Goal: Task Accomplishment & Management: Manage account settings

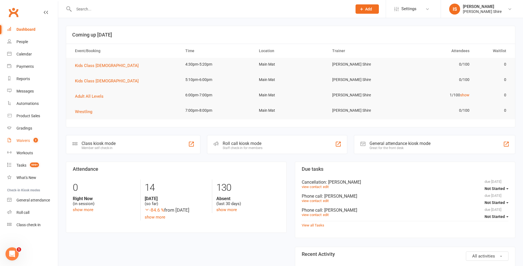
click at [20, 137] on link "Waivers 2" at bounding box center [32, 141] width 51 height 12
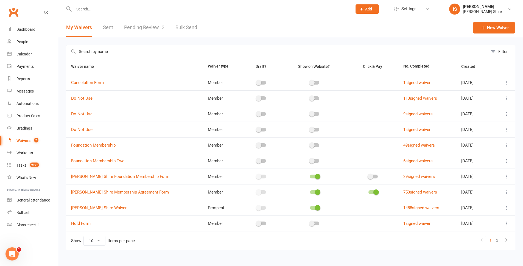
click at [132, 23] on link "Pending Review 2" at bounding box center [144, 27] width 40 height 19
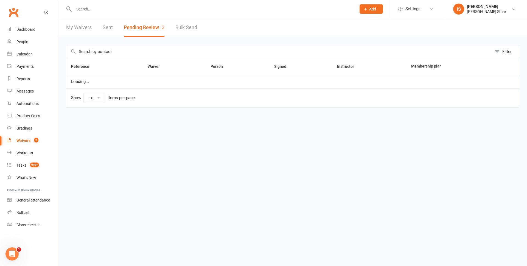
select select "100"
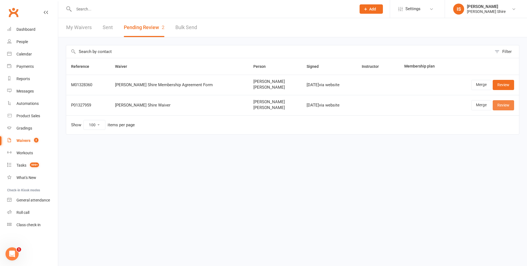
click at [502, 104] on link "Review" at bounding box center [503, 105] width 21 height 10
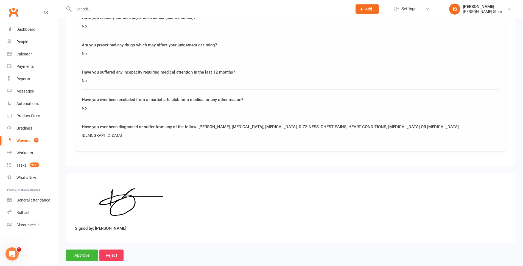
scroll to position [752, 0]
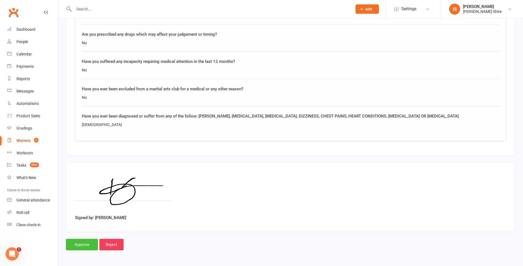
click at [81, 243] on input "Approve" at bounding box center [82, 245] width 32 height 12
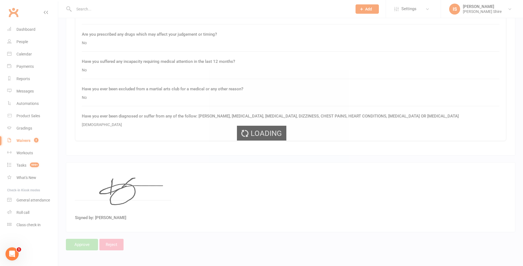
select select "100"
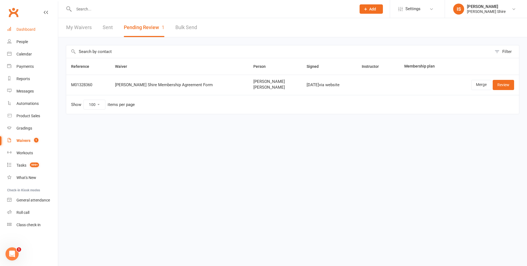
click at [38, 26] on link "Dashboard" at bounding box center [32, 29] width 51 height 12
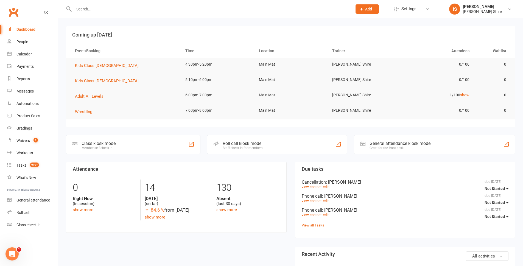
click at [98, 8] on input "text" at bounding box center [210, 9] width 276 height 8
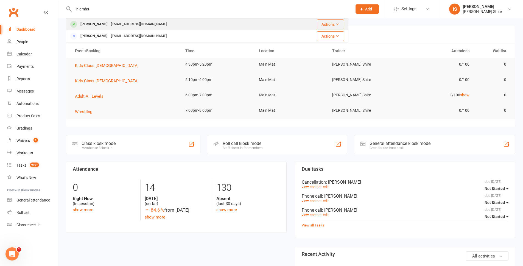
type input "niamhs"
click at [150, 25] on div "familytripeu2019@gmail.com" at bounding box center [138, 24] width 59 height 8
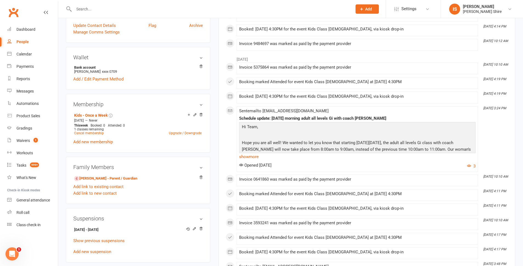
scroll to position [192, 0]
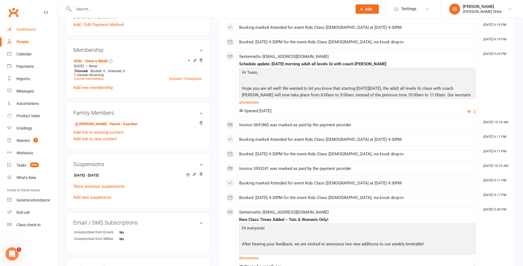
click at [32, 27] on div "Dashboard" at bounding box center [25, 29] width 19 height 4
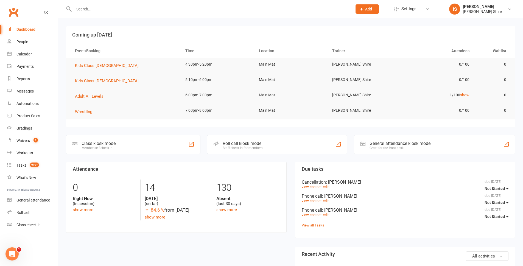
click at [97, 12] on input "text" at bounding box center [210, 9] width 276 height 8
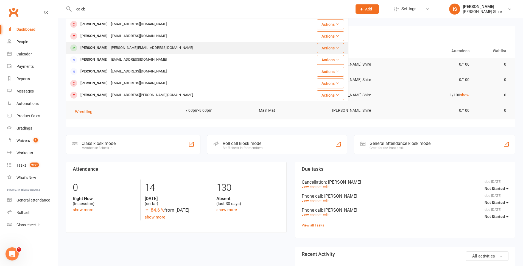
type input "caleb"
click at [103, 46] on div "Caleb Hoskins" at bounding box center [94, 48] width 30 height 8
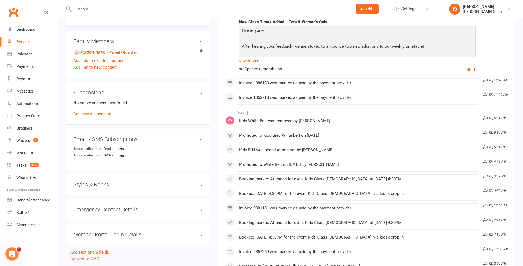
scroll to position [275, 0]
click at [98, 112] on link "Add new suspension" at bounding box center [92, 112] width 38 height 5
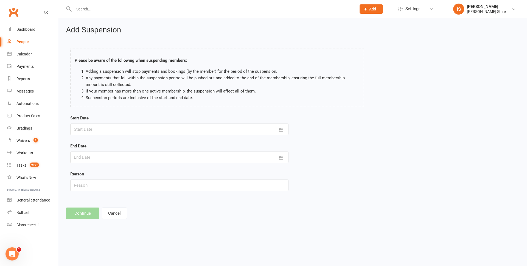
click at [96, 128] on div at bounding box center [179, 130] width 218 height 12
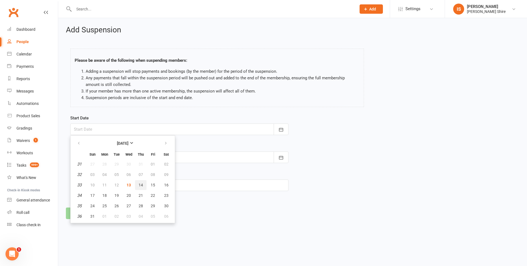
click at [139, 181] on button "14" at bounding box center [141, 185] width 12 height 10
type input "14 Aug 2025"
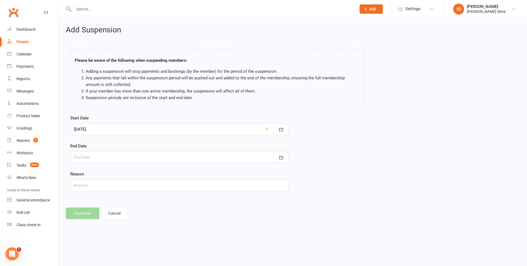
click at [119, 160] on div at bounding box center [179, 158] width 218 height 12
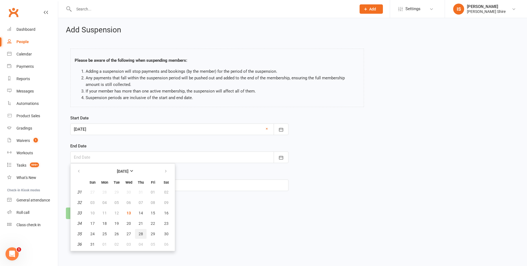
click at [142, 232] on span "28" at bounding box center [141, 234] width 4 height 4
type input "28 Aug 2025"
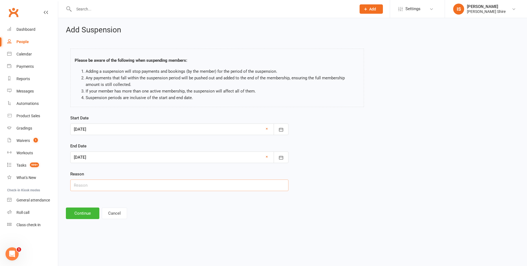
click at [88, 187] on input "text" at bounding box center [179, 186] width 218 height 12
type input "ear infection"
click at [88, 212] on button "Continue" at bounding box center [82, 214] width 33 height 12
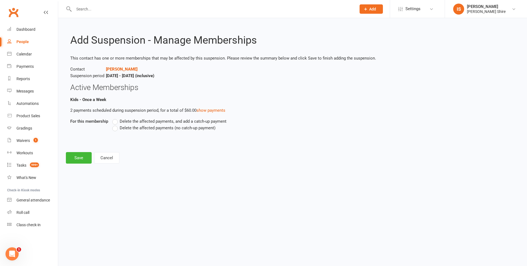
click at [116, 129] on label "Delete the affected payments (no catch-up payment)" at bounding box center [163, 128] width 103 height 7
click at [116, 125] on input "Delete the affected payments (no catch-up payment)" at bounding box center [114, 125] width 4 height 0
click at [86, 158] on button "Save" at bounding box center [79, 158] width 26 height 12
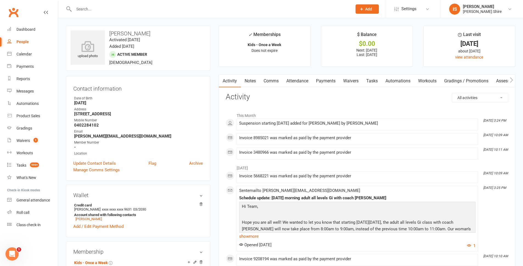
click at [324, 83] on link "Payments" at bounding box center [325, 81] width 27 height 13
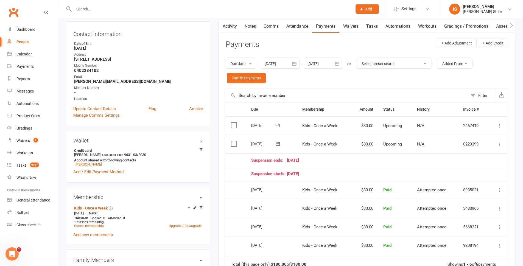
scroll to position [55, 0]
click at [113, 8] on input "text" at bounding box center [210, 9] width 276 height 8
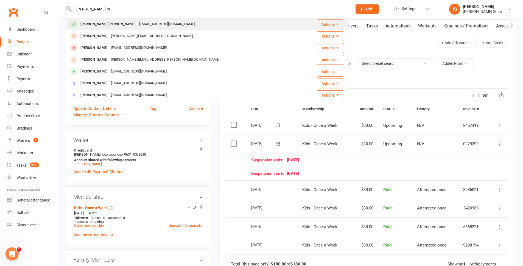
type input "cohan m"
click at [109, 19] on div "Cohan McDermott cohanmcdermott@gmail.com" at bounding box center [183, 24] width 234 height 11
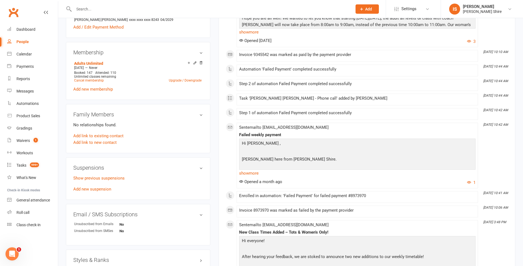
scroll to position [192, 0]
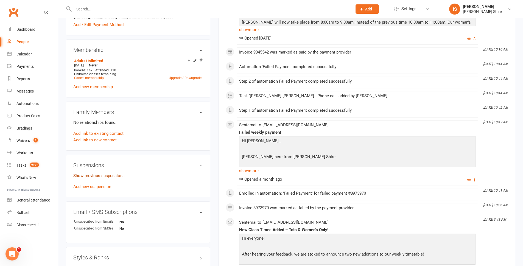
click at [110, 176] on link "Show previous suspensions" at bounding box center [98, 175] width 51 height 5
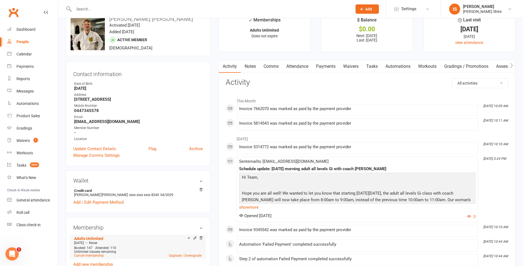
scroll to position [0, 0]
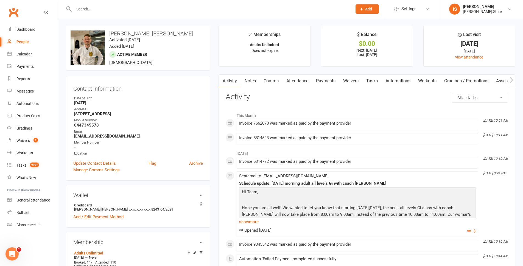
click at [122, 9] on input "text" at bounding box center [210, 9] width 276 height 8
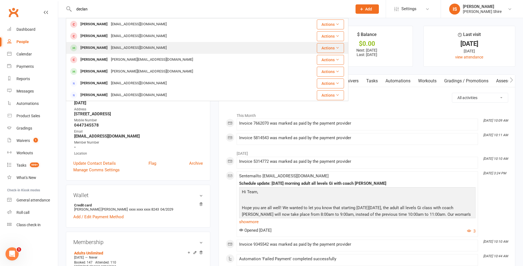
type input "declan"
click at [190, 49] on div "Declan Modernel marg_sequeira@hotmail.com" at bounding box center [181, 47] width 230 height 11
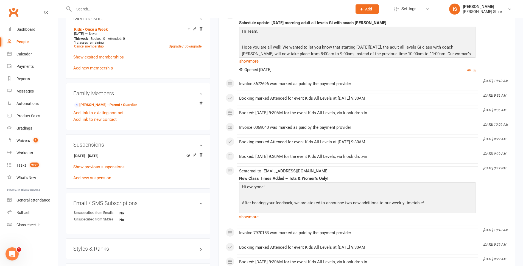
scroll to position [220, 0]
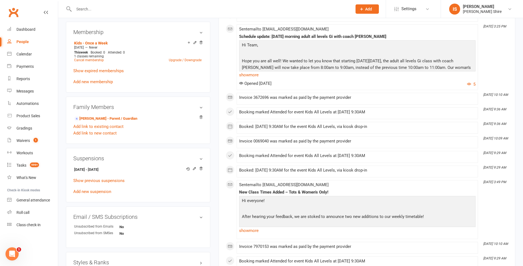
click at [116, 9] on input "text" at bounding box center [210, 9] width 276 height 8
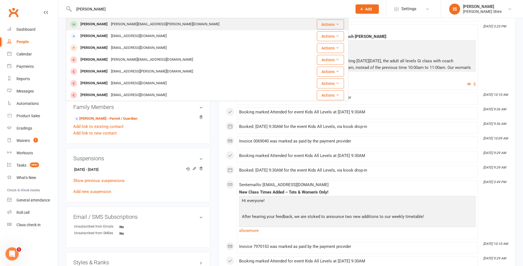
type input "luke pol"
click at [126, 22] on div "luke.pollack@hotmail.com" at bounding box center [165, 24] width 112 height 8
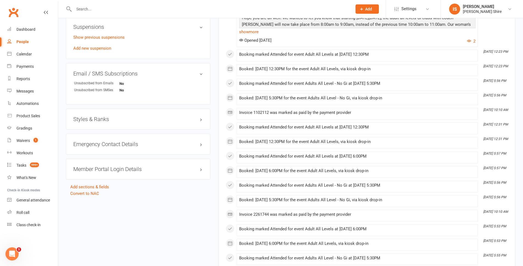
scroll to position [357, 0]
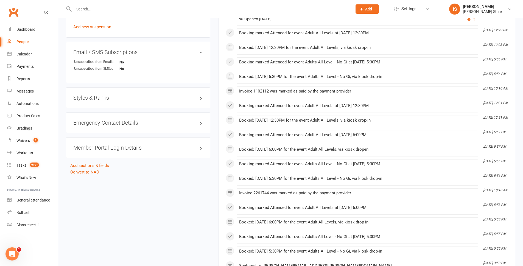
click at [200, 95] on h3 "Styles & Ranks" at bounding box center [138, 98] width 130 height 6
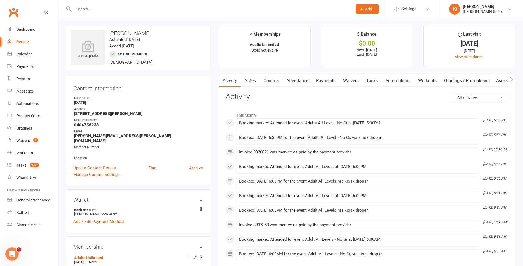
scroll to position [0, 0]
click at [327, 85] on link "Payments" at bounding box center [325, 81] width 27 height 13
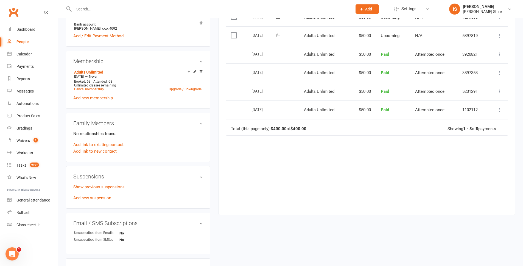
scroll to position [192, 0]
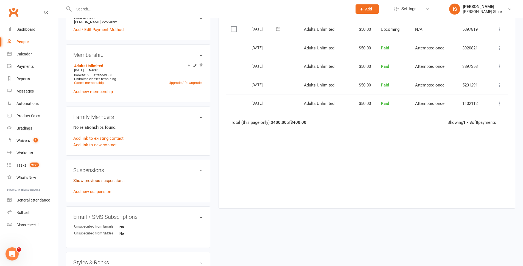
click at [105, 177] on p "Show previous suspensions" at bounding box center [138, 180] width 130 height 7
click at [106, 178] on p "Show previous suspensions" at bounding box center [138, 180] width 130 height 7
click at [108, 178] on link "Show previous suspensions" at bounding box center [98, 180] width 51 height 5
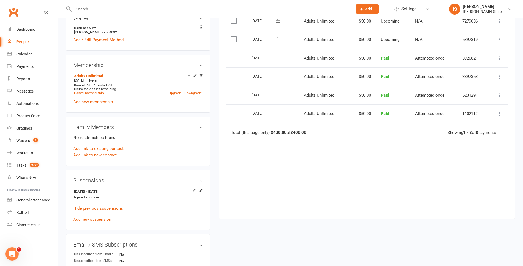
scroll to position [55, 0]
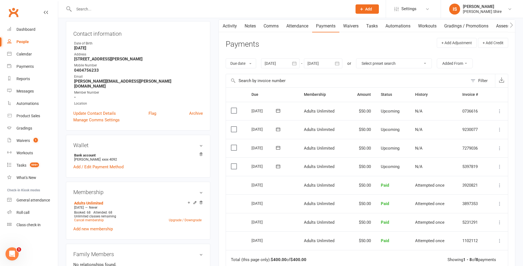
click at [248, 27] on link "Notes" at bounding box center [250, 26] width 19 height 13
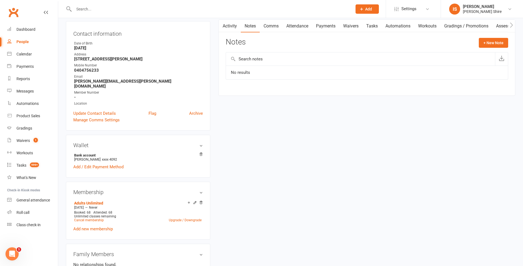
click at [237, 27] on link "Activity" at bounding box center [230, 26] width 22 height 13
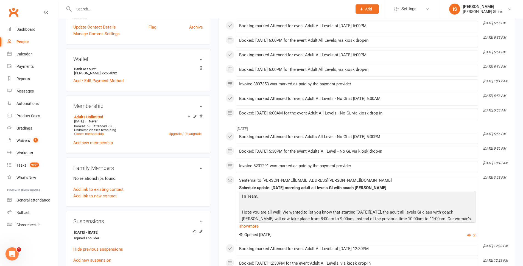
scroll to position [165, 0]
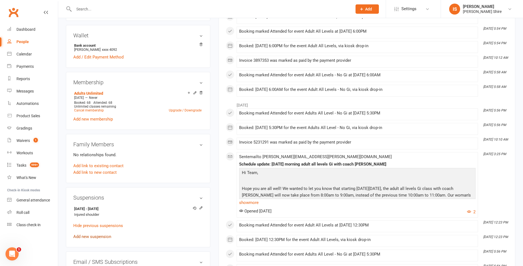
click at [106, 234] on link "Add new suspension" at bounding box center [92, 236] width 38 height 5
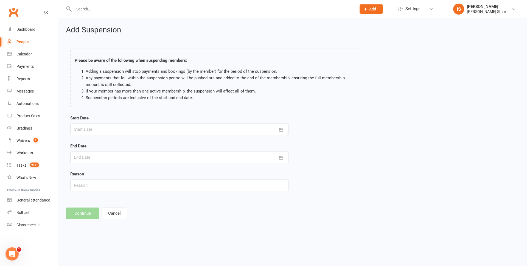
click at [135, 133] on div at bounding box center [179, 130] width 218 height 12
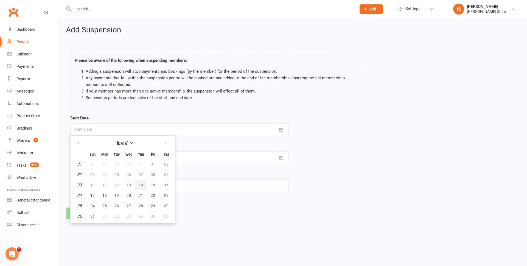
click at [141, 184] on span "14" at bounding box center [141, 185] width 4 height 4
type input "[DATE]"
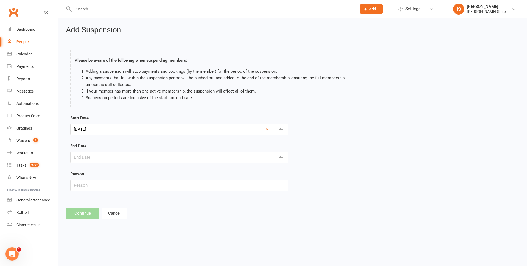
click at [143, 156] on div at bounding box center [179, 158] width 218 height 12
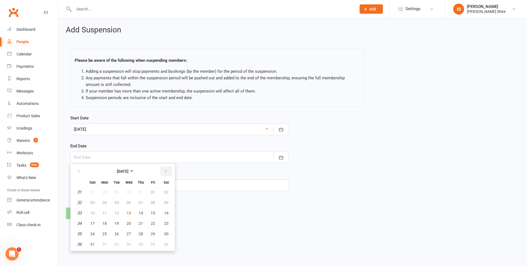
click at [168, 173] on button "button" at bounding box center [166, 171] width 12 height 10
click at [142, 211] on span "18" at bounding box center [141, 213] width 4 height 4
type input "18 Sep 2025"
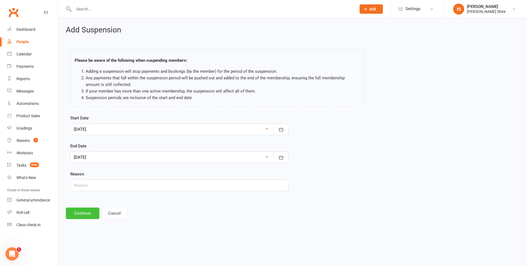
click at [95, 212] on button "Continue" at bounding box center [82, 214] width 33 height 12
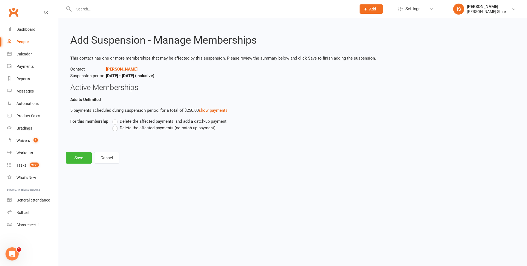
click at [117, 129] on label "Delete the affected payments (no catch-up payment)" at bounding box center [163, 128] width 103 height 7
click at [116, 125] on input "Delete the affected payments (no catch-up payment)" at bounding box center [114, 125] width 4 height 0
click at [89, 155] on button "Save" at bounding box center [79, 158] width 26 height 12
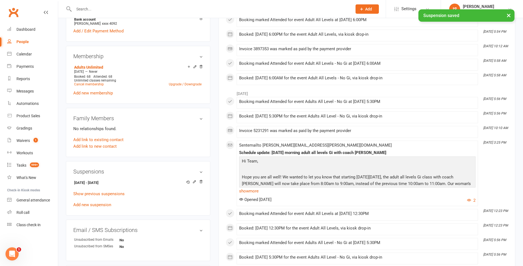
scroll to position [192, 0]
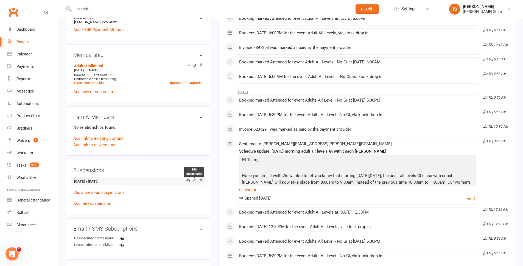
click at [194, 179] on icon at bounding box center [194, 180] width 2 height 2
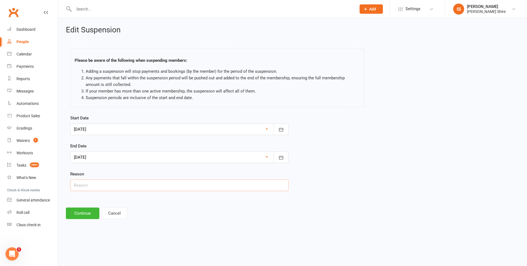
click at [110, 185] on input "text" at bounding box center [179, 186] width 218 height 12
type input "neck injury"
click at [77, 212] on button "Continue" at bounding box center [82, 214] width 33 height 12
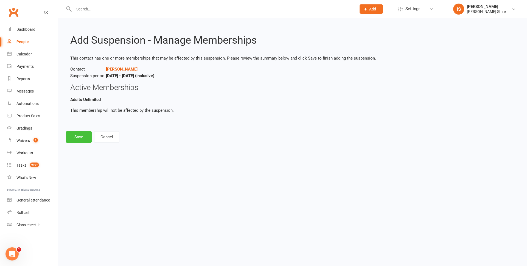
click at [82, 136] on button "Save" at bounding box center [79, 137] width 26 height 12
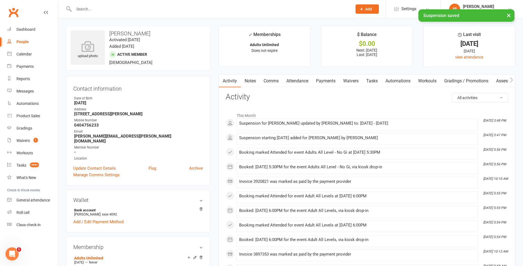
click at [329, 82] on link "Payments" at bounding box center [325, 81] width 27 height 13
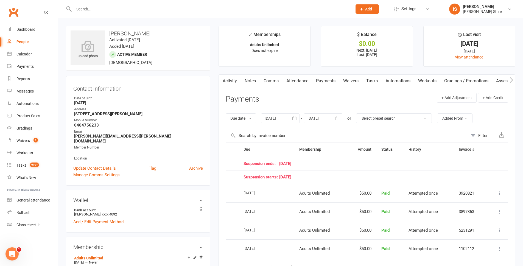
drag, startPoint x: 234, startPoint y: 77, endPoint x: 229, endPoint y: 79, distance: 4.7
click at [233, 78] on link "Activity" at bounding box center [230, 81] width 22 height 13
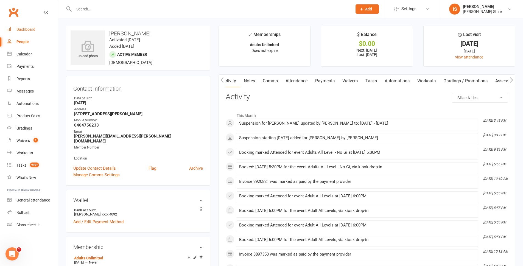
click at [26, 30] on div "Dashboard" at bounding box center [25, 29] width 19 height 4
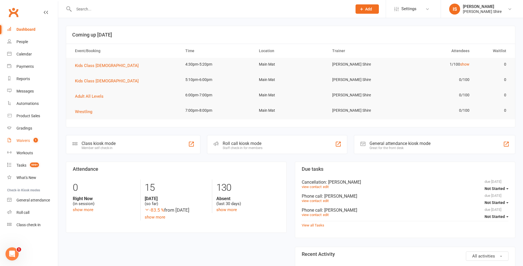
click at [39, 141] on link "Waivers 1" at bounding box center [32, 141] width 51 height 12
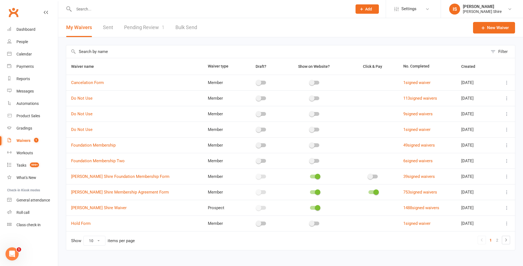
click at [148, 30] on link "Pending Review 1" at bounding box center [144, 27] width 40 height 19
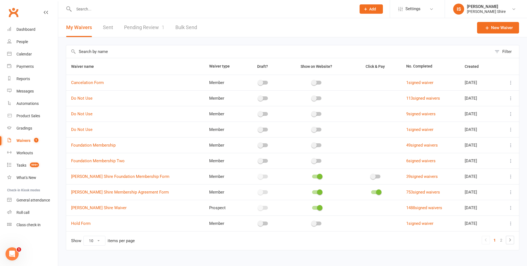
select select "100"
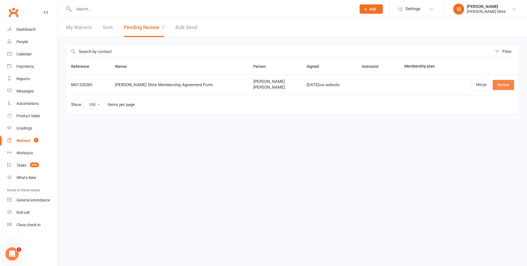
click at [501, 83] on link "Review" at bounding box center [503, 85] width 21 height 10
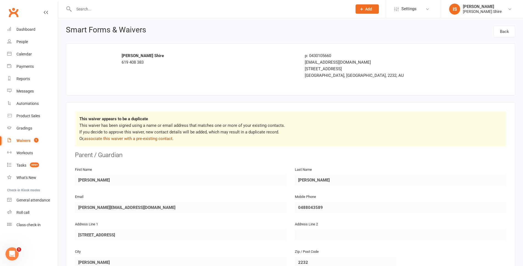
click at [113, 136] on link "associate this waiver with a pre-existing contact" at bounding box center [128, 138] width 88 height 5
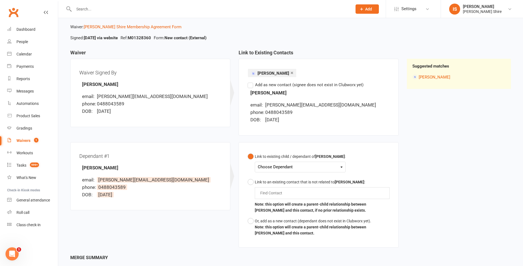
scroll to position [27, 0]
click at [268, 169] on div "Choose Dependant" at bounding box center [300, 166] width 85 height 7
click at [279, 180] on link "Riley Biggar" at bounding box center [285, 179] width 54 height 12
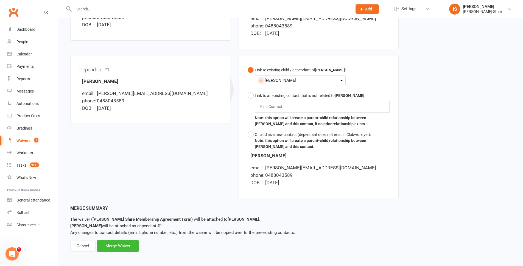
scroll to position [116, 0]
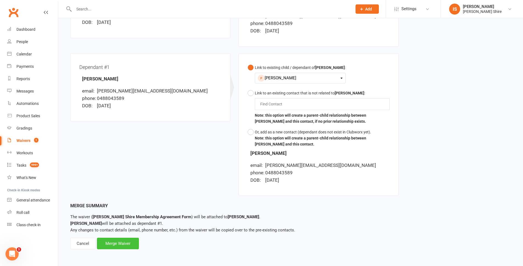
click at [129, 245] on div "Merge Waiver" at bounding box center [118, 244] width 42 height 12
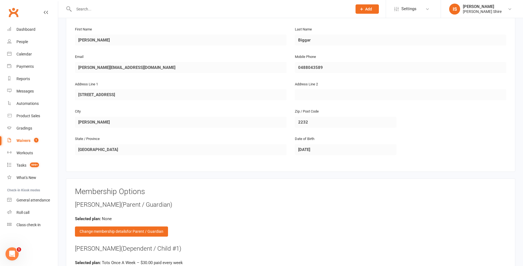
scroll to position [384, 0]
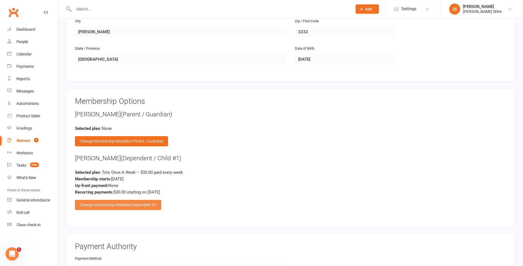
click at [124, 202] on div "Change membership details for Dependent #1" at bounding box center [118, 205] width 86 height 10
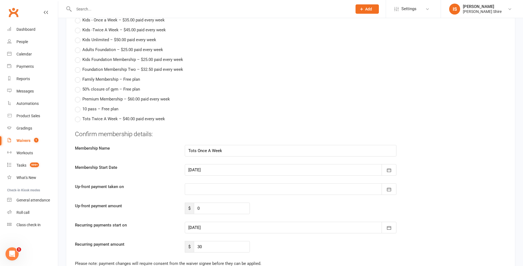
scroll to position [576, 0]
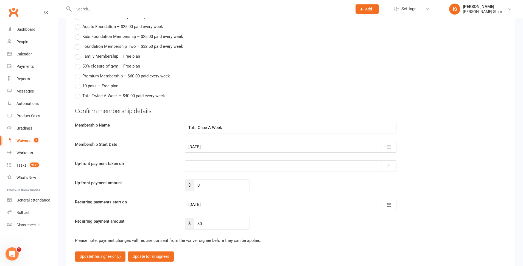
click at [220, 205] on div at bounding box center [291, 205] width 212 height 12
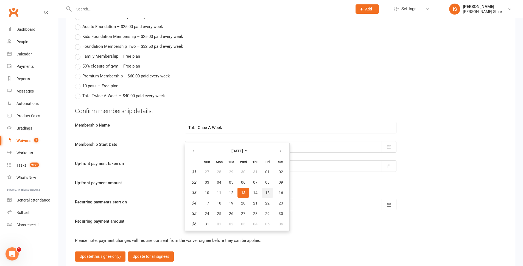
click at [265, 192] on span "15" at bounding box center [267, 193] width 4 height 4
type input "[DATE]"
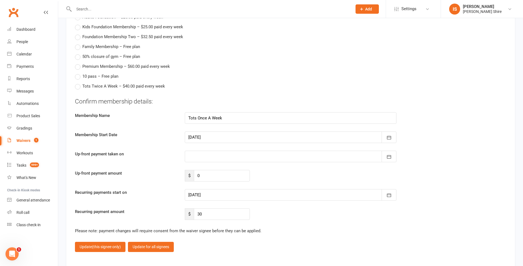
scroll to position [604, 0]
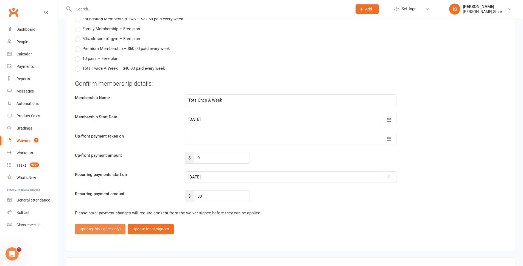
click at [97, 229] on span "(this signee only)" at bounding box center [106, 229] width 29 height 4
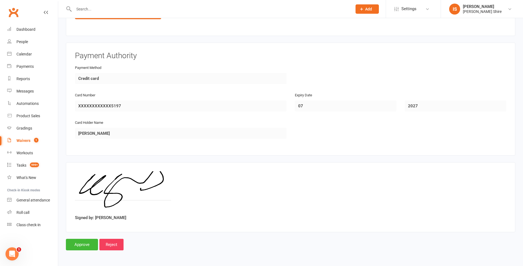
scroll to position [575, 0]
click at [86, 242] on input "Approve" at bounding box center [82, 245] width 32 height 12
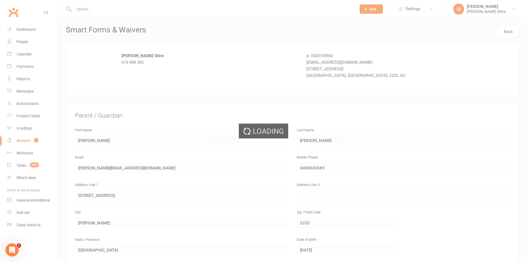
select select "100"
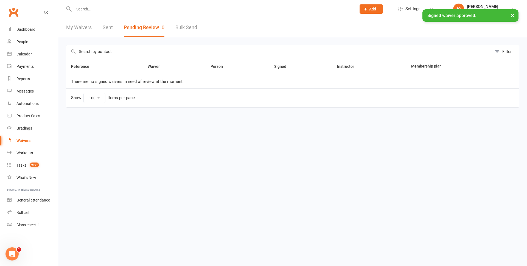
click at [74, 27] on link "My Waivers" at bounding box center [79, 27] width 26 height 19
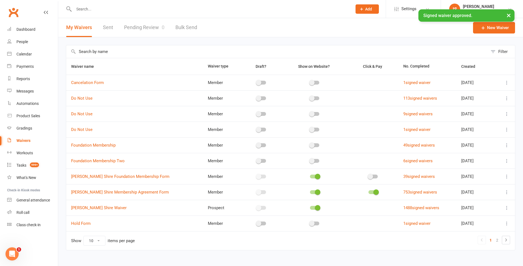
click at [148, 27] on link "Pending Review 0" at bounding box center [144, 27] width 40 height 19
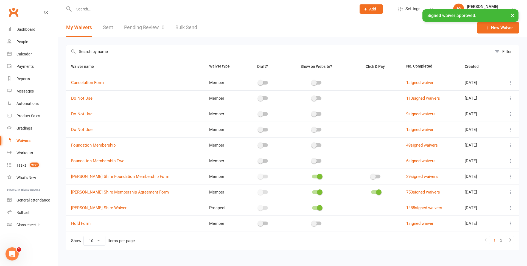
select select "100"
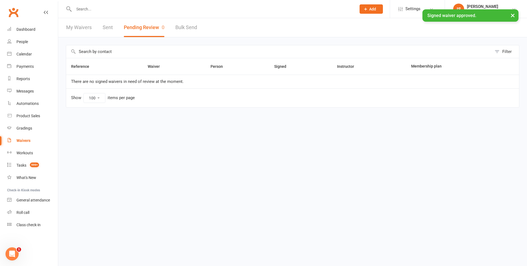
click at [78, 30] on link "My Waivers" at bounding box center [79, 27] width 26 height 19
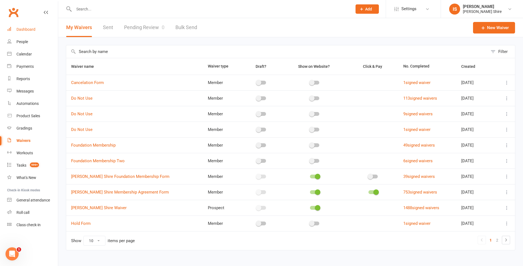
click at [24, 28] on div "Dashboard" at bounding box center [25, 29] width 19 height 4
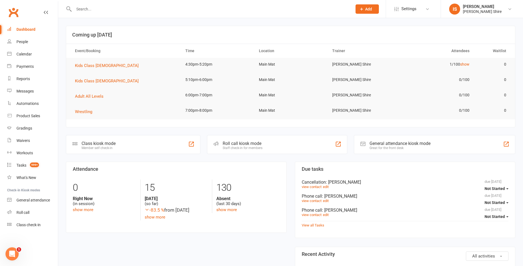
click at [23, 28] on div "Dashboard" at bounding box center [25, 29] width 19 height 4
click at [93, 65] on span "Kids Class 5 - 8 Year Old" at bounding box center [107, 65] width 64 height 5
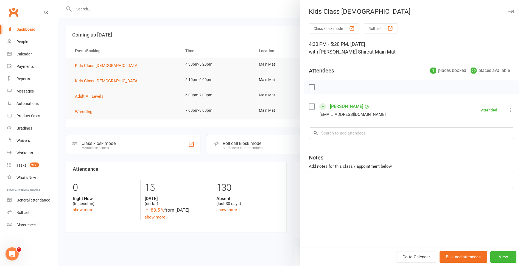
drag, startPoint x: 59, startPoint y: 53, endPoint x: 63, endPoint y: 52, distance: 3.7
click at [63, 52] on div at bounding box center [290, 133] width 465 height 266
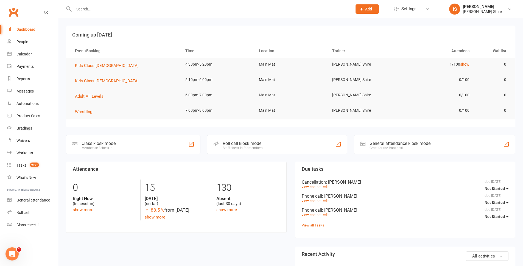
click at [23, 25] on link "Dashboard" at bounding box center [32, 29] width 51 height 12
click at [92, 144] on div "Class kiosk mode" at bounding box center [99, 143] width 34 height 5
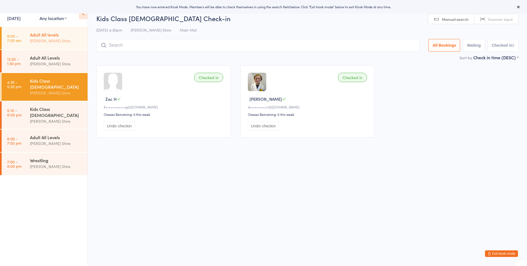
click at [45, 38] on div "[PERSON_NAME] Shire" at bounding box center [56, 41] width 53 height 6
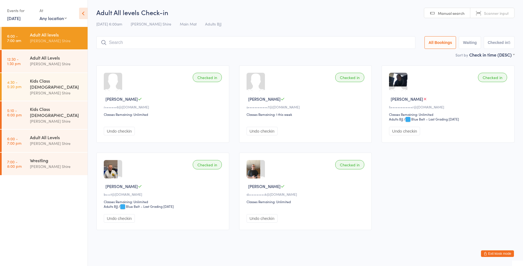
click at [498, 252] on button "Exit kiosk mode" at bounding box center [497, 253] width 33 height 7
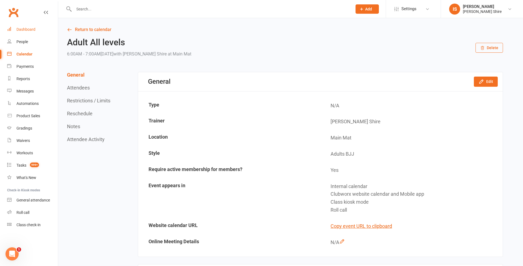
click at [23, 32] on div "Dashboard" at bounding box center [25, 29] width 19 height 4
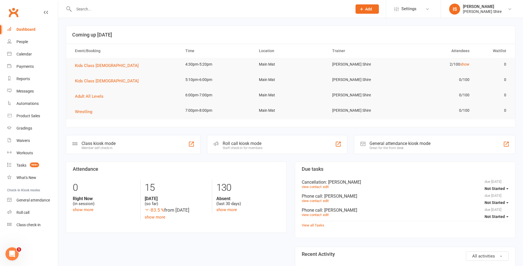
click at [36, 29] on link "Dashboard" at bounding box center [32, 29] width 51 height 12
click at [30, 26] on link "Dashboard" at bounding box center [32, 29] width 51 height 12
click at [34, 137] on link "Waivers" at bounding box center [32, 141] width 51 height 12
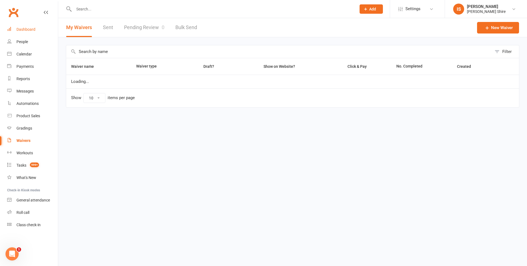
click at [33, 32] on div "Dashboard" at bounding box center [25, 29] width 19 height 4
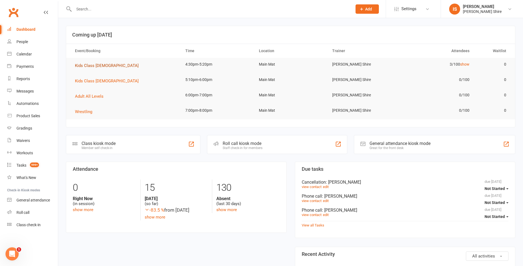
click at [86, 63] on span "Kids Class [DEMOGRAPHIC_DATA]" at bounding box center [107, 65] width 64 height 5
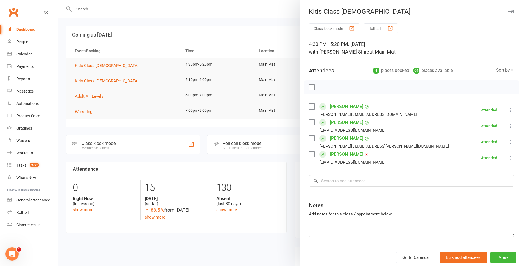
click at [78, 70] on div at bounding box center [290, 133] width 465 height 266
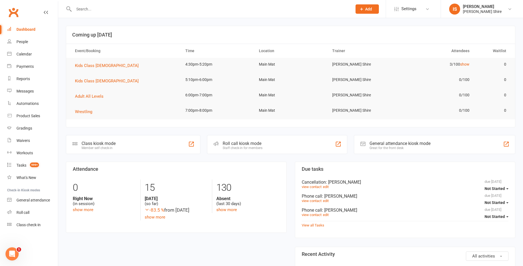
click at [30, 29] on div "Dashboard" at bounding box center [25, 29] width 19 height 4
click at [25, 136] on link "Waivers" at bounding box center [32, 141] width 51 height 12
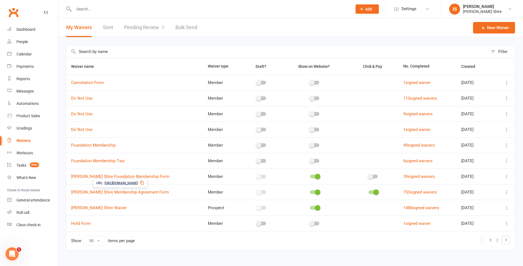
click at [144, 182] on icon at bounding box center [142, 183] width 4 height 4
click at [31, 27] on link "Dashboard" at bounding box center [32, 29] width 51 height 12
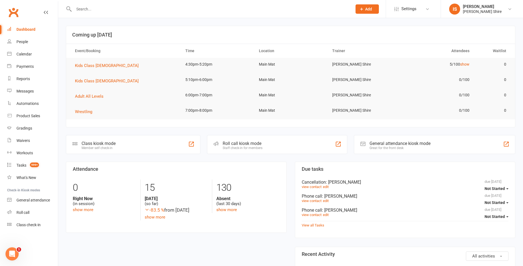
click at [111, 137] on div "Class kiosk mode Member self check-in" at bounding box center [133, 144] width 135 height 19
click at [106, 142] on div "Class kiosk mode" at bounding box center [99, 143] width 34 height 5
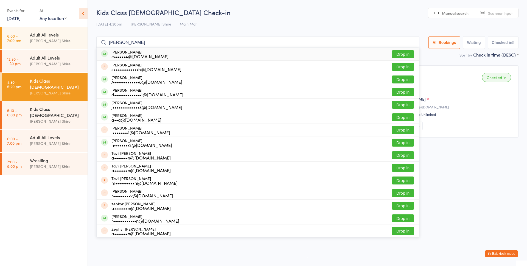
type input "[PERSON_NAME]"
click at [397, 54] on button "Drop in" at bounding box center [403, 54] width 22 height 8
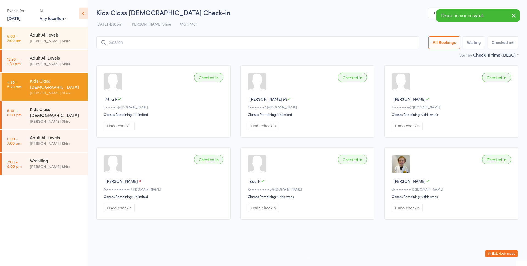
click at [500, 254] on button "Exit kiosk mode" at bounding box center [501, 253] width 33 height 7
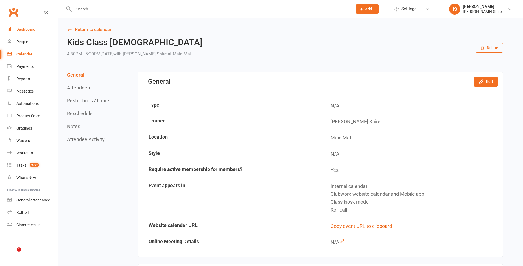
click at [18, 31] on div "Dashboard" at bounding box center [25, 29] width 19 height 4
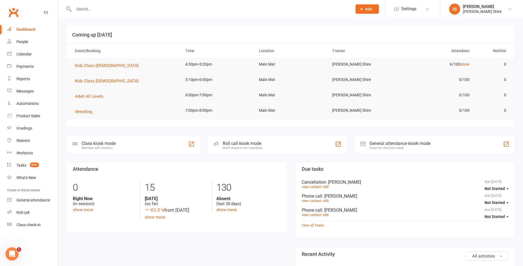
click at [24, 27] on link "Dashboard" at bounding box center [32, 29] width 51 height 12
click at [25, 28] on div "Dashboard" at bounding box center [25, 29] width 19 height 4
click at [30, 32] on link "Dashboard" at bounding box center [32, 29] width 51 height 12
click at [114, 10] on input "text" at bounding box center [210, 9] width 276 height 8
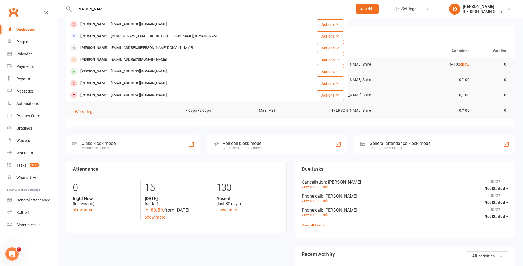
type input "hugo"
click at [29, 30] on div "Dashboard" at bounding box center [25, 29] width 19 height 4
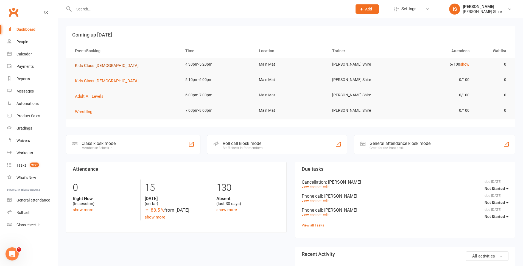
click at [89, 65] on span "Kids Class [DEMOGRAPHIC_DATA]" at bounding box center [107, 65] width 64 height 5
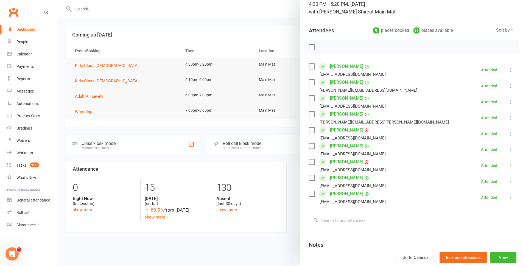
scroll to position [95, 0]
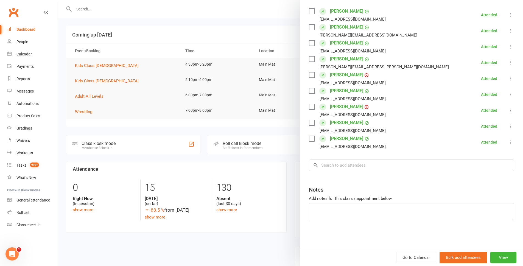
click at [18, 30] on div "Dashboard" at bounding box center [25, 29] width 19 height 4
drag, startPoint x: 33, startPoint y: 16, endPoint x: 27, endPoint y: 21, distance: 7.5
click at [33, 17] on div "Clubworx" at bounding box center [29, 15] width 58 height 20
click at [27, 27] on div "Dashboard" at bounding box center [25, 29] width 19 height 4
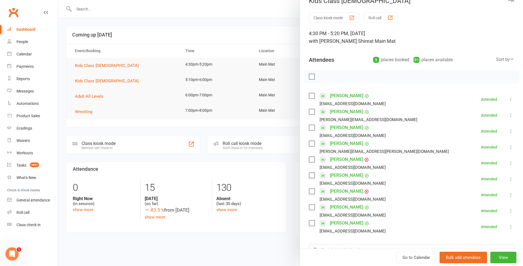
scroll to position [0, 0]
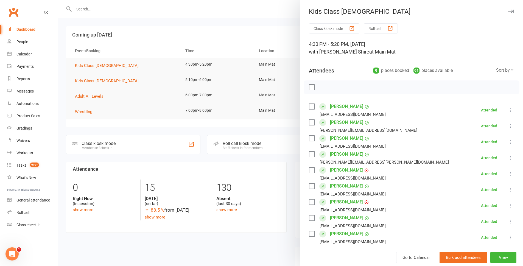
click at [508, 11] on icon "button" at bounding box center [511, 11] width 6 height 3
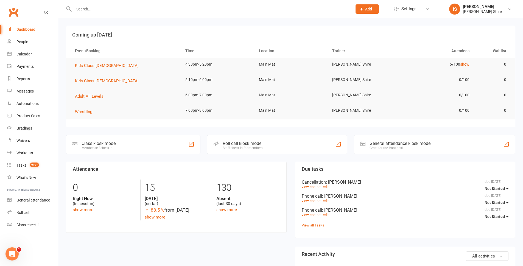
click at [32, 27] on div "Dashboard" at bounding box center [25, 29] width 19 height 4
click at [23, 26] on link "Dashboard" at bounding box center [32, 29] width 51 height 12
click at [26, 30] on div "Dashboard" at bounding box center [25, 29] width 19 height 4
click at [24, 31] on div "Dashboard" at bounding box center [25, 29] width 19 height 4
click at [28, 28] on div "Dashboard" at bounding box center [25, 29] width 19 height 4
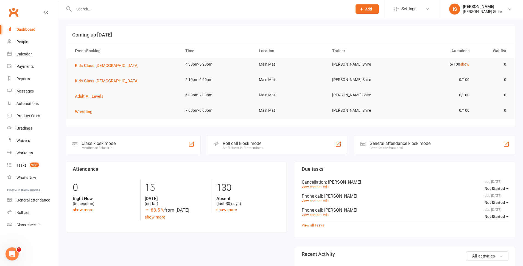
click at [26, 30] on div "Dashboard" at bounding box center [25, 29] width 19 height 4
click at [25, 53] on div "Calendar" at bounding box center [23, 54] width 15 height 4
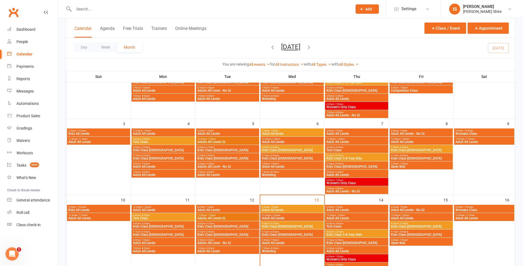
scroll to position [82, 0]
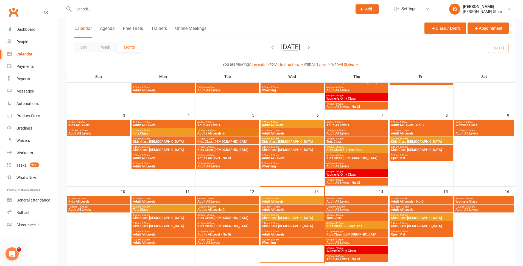
click at [215, 234] on span "Adults All Level - No Gi" at bounding box center [227, 234] width 61 height 3
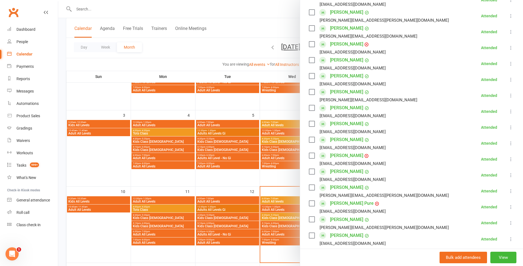
scroll to position [192, 0]
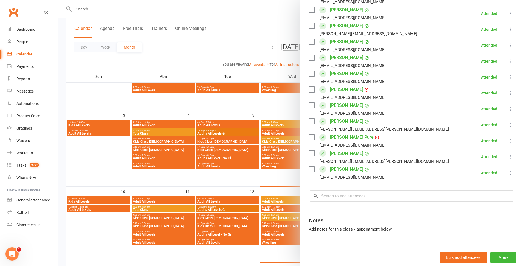
click at [333, 167] on link "Kyla Vais" at bounding box center [346, 169] width 33 height 9
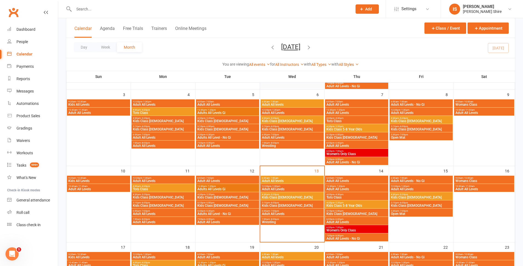
scroll to position [137, 0]
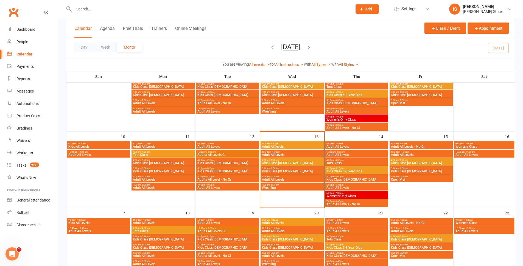
click at [231, 176] on span "5:30pm - 6:30pm" at bounding box center [227, 176] width 61 height 2
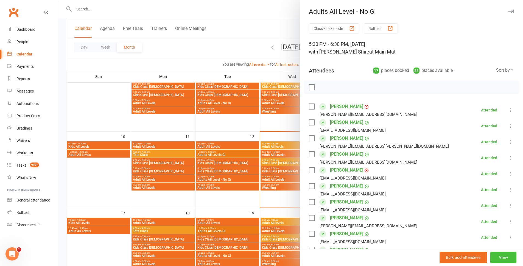
click at [492, 256] on button "View" at bounding box center [503, 258] width 26 height 12
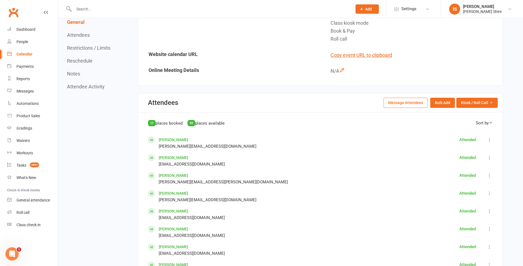
scroll to position [192, 0]
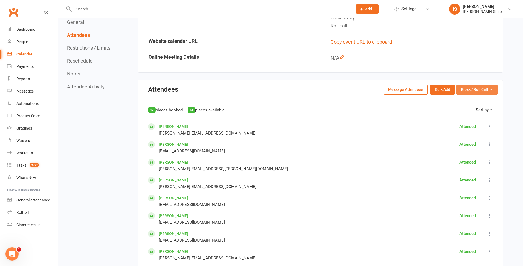
click at [491, 89] on icon "button" at bounding box center [491, 90] width 4 height 4
click at [490, 89] on icon "button" at bounding box center [491, 90] width 4 height 4
click at [482, 100] on link "Enter Kiosk Mode" at bounding box center [470, 102] width 54 height 11
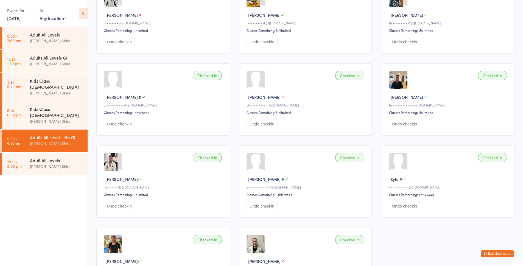
scroll to position [247, 0]
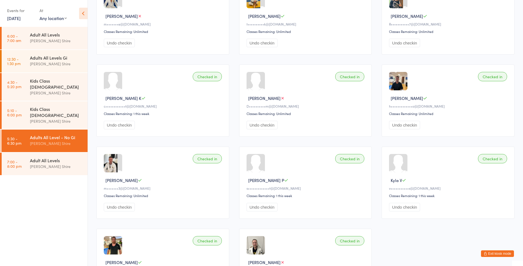
click at [490, 250] on div "Checked in [PERSON_NAME] H r••••••••6@[DOMAIN_NAME] Classes Remaining: Unlimite…" at bounding box center [305, 59] width 428 height 492
click at [500, 253] on button "Exit kiosk mode" at bounding box center [497, 253] width 33 height 7
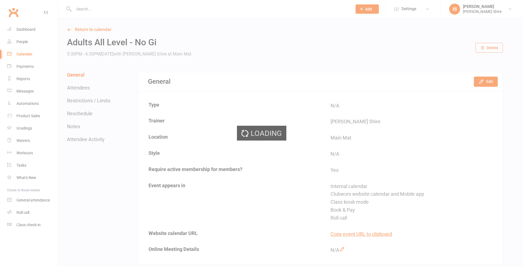
click at [146, 6] on div "Loading" at bounding box center [261, 133] width 523 height 266
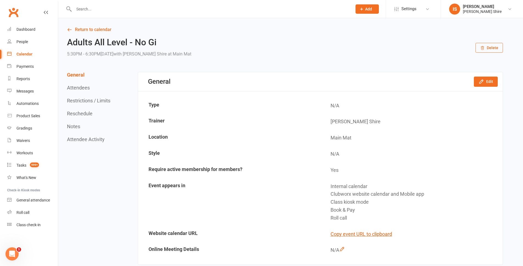
click at [122, 12] on input "text" at bounding box center [210, 9] width 276 height 8
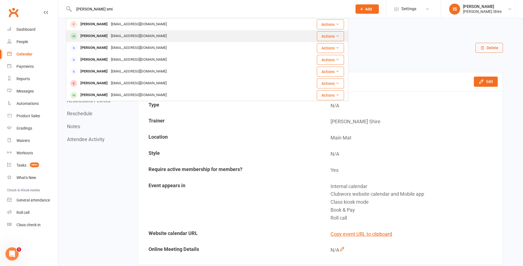
type input "[PERSON_NAME] smi"
click at [151, 32] on div "Jamison Smith amber@wing.com.au" at bounding box center [183, 35] width 234 height 11
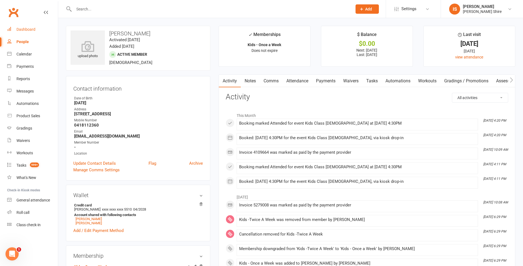
click at [36, 31] on link "Dashboard" at bounding box center [32, 29] width 51 height 12
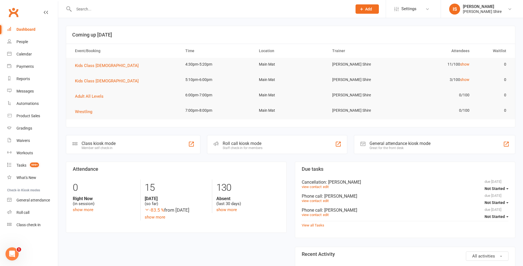
click at [25, 29] on div "Dashboard" at bounding box center [25, 29] width 19 height 4
click at [152, 7] on input "text" at bounding box center [210, 9] width 276 height 8
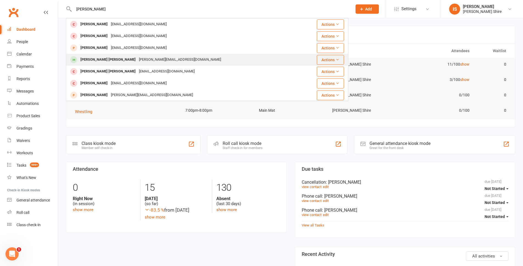
type input "bruno"
click at [137, 60] on div "luis@dalbello.com.au" at bounding box center [179, 60] width 85 height 8
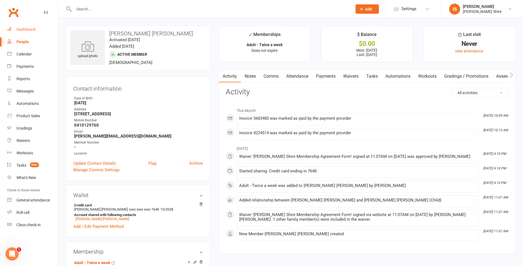
click at [19, 26] on link "Dashboard" at bounding box center [32, 29] width 51 height 12
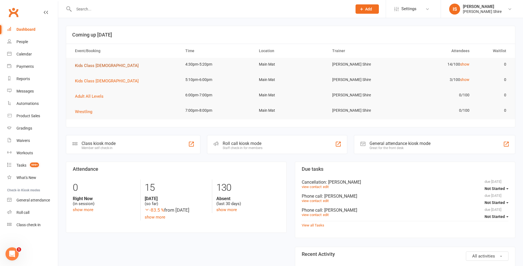
click at [97, 66] on span "Kids Class 5 - 8 Year Old" at bounding box center [107, 65] width 64 height 5
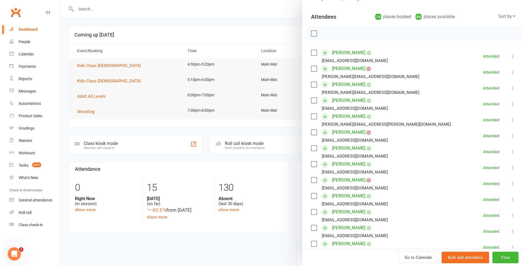
scroll to position [27, 0]
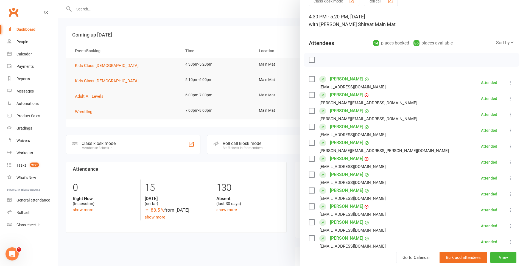
click at [336, 79] on link "Luca Ashmore" at bounding box center [346, 79] width 33 height 9
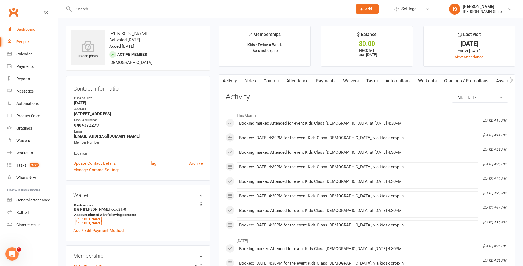
click at [25, 32] on div "Dashboard" at bounding box center [25, 29] width 19 height 4
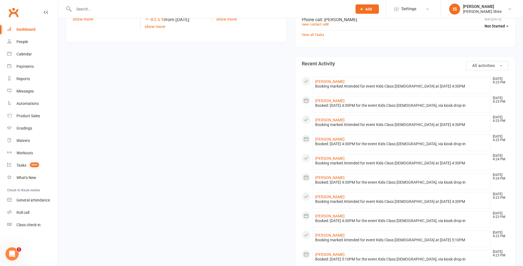
scroll to position [192, 0]
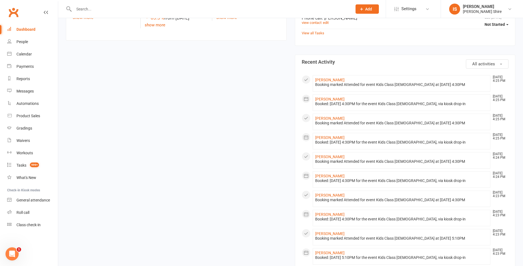
click at [27, 28] on div "Dashboard" at bounding box center [25, 29] width 19 height 4
click at [29, 28] on div "Dashboard" at bounding box center [25, 29] width 19 height 4
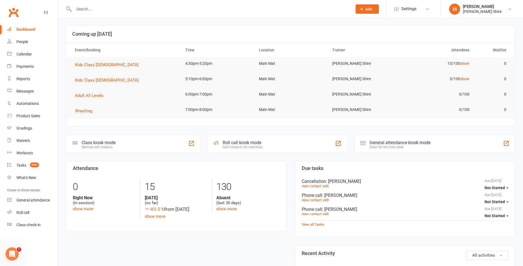
scroll to position [0, 0]
click at [28, 29] on div "Dashboard" at bounding box center [25, 29] width 19 height 4
click at [24, 27] on div "Dashboard" at bounding box center [25, 29] width 19 height 4
click at [24, 28] on div "Dashboard" at bounding box center [25, 29] width 19 height 4
click at [19, 26] on link "Dashboard" at bounding box center [32, 29] width 51 height 12
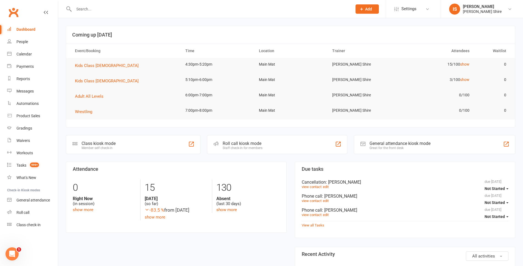
click at [23, 31] on div "Dashboard" at bounding box center [25, 29] width 19 height 4
click at [24, 27] on div "Dashboard" at bounding box center [25, 29] width 19 height 4
click at [28, 29] on div "Dashboard" at bounding box center [25, 29] width 19 height 4
click at [83, 12] on input "text" at bounding box center [210, 9] width 276 height 8
click at [30, 27] on link "Dashboard" at bounding box center [32, 29] width 51 height 12
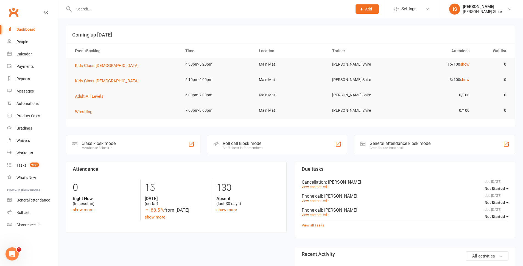
click at [93, 11] on input "text" at bounding box center [210, 9] width 276 height 8
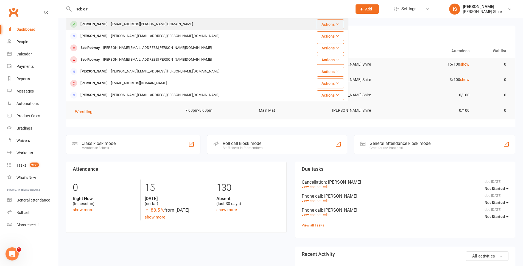
type input "seb gir"
click at [167, 24] on div "Sebastian Gironda Pili.Giraldo.H@gmail.com" at bounding box center [183, 24] width 234 height 11
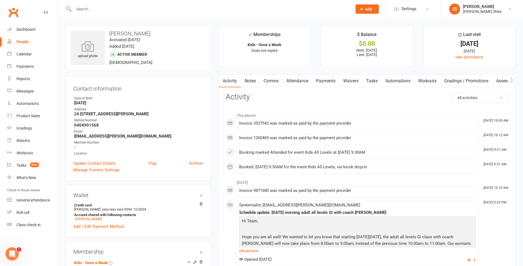
click at [294, 80] on link "Attendance" at bounding box center [297, 81] width 30 height 13
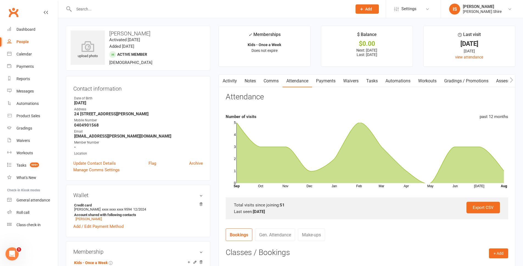
click at [324, 78] on link "Payments" at bounding box center [325, 81] width 27 height 13
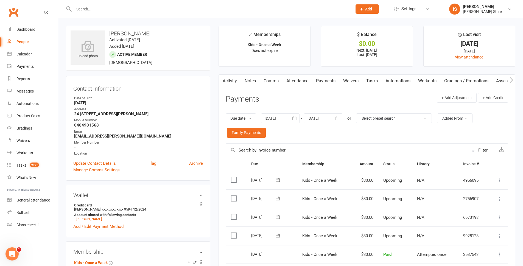
click at [296, 83] on link "Attendance" at bounding box center [297, 81] width 30 height 13
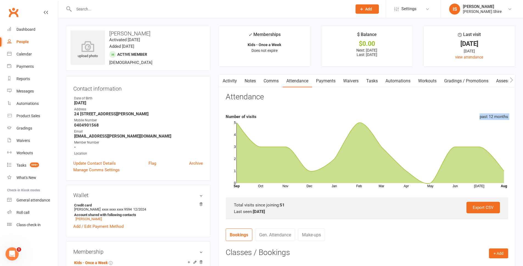
drag, startPoint x: 335, startPoint y: 121, endPoint x: 340, endPoint y: 132, distance: 12.2
click at [340, 132] on section "Attendance Number of visits past 12 months Oct Nov Dec Jan Feb Mar Apr May Jun …" at bounding box center [367, 156] width 282 height 127
click at [36, 32] on link "Dashboard" at bounding box center [32, 29] width 51 height 12
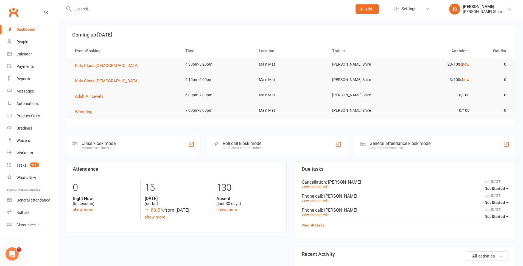
click at [31, 31] on div "Dashboard" at bounding box center [25, 29] width 19 height 4
click at [27, 28] on div "Dashboard" at bounding box center [25, 29] width 19 height 4
drag, startPoint x: 32, startPoint y: 30, endPoint x: 30, endPoint y: 23, distance: 6.9
click at [32, 29] on div "Dashboard" at bounding box center [25, 29] width 19 height 4
click at [24, 32] on div "Dashboard" at bounding box center [25, 29] width 19 height 4
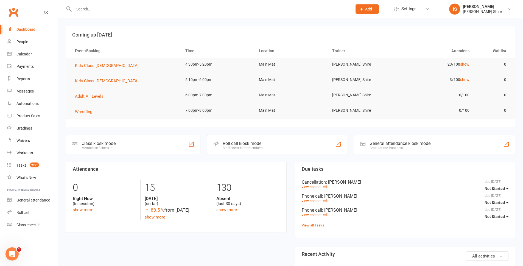
click at [24, 30] on div "Dashboard" at bounding box center [25, 29] width 19 height 4
click at [27, 26] on link "Dashboard" at bounding box center [32, 29] width 51 height 12
click at [29, 28] on div "Dashboard" at bounding box center [25, 29] width 19 height 4
click at [79, 67] on span "Kids Class 5 - 8 Year Old" at bounding box center [107, 65] width 64 height 5
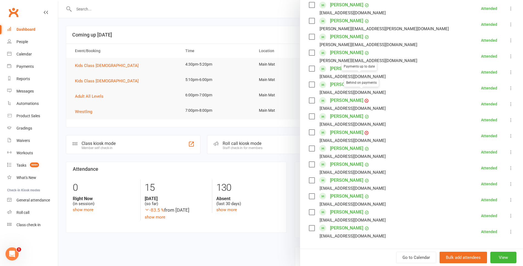
scroll to position [302, 0]
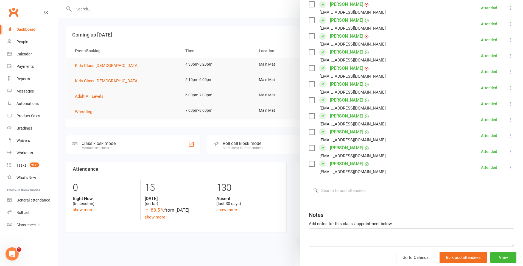
click at [21, 28] on div "Dashboard" at bounding box center [25, 29] width 19 height 4
click at [58, 24] on nav "Clubworx Dashboard People Calendar Payments Reports Messages Automations Produc…" at bounding box center [29, 134] width 58 height 266
click at [241, 234] on div at bounding box center [290, 133] width 465 height 266
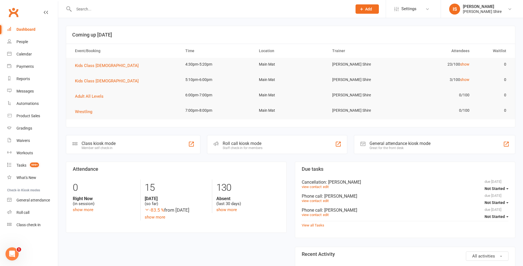
click at [12, 28] on link "Dashboard" at bounding box center [32, 29] width 51 height 12
click at [23, 27] on div "Dashboard" at bounding box center [25, 29] width 19 height 4
click at [102, 68] on span "Kids Class 5 - 8 Year Old" at bounding box center [107, 65] width 64 height 5
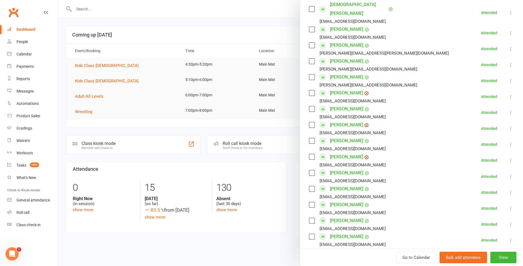
scroll to position [220, 0]
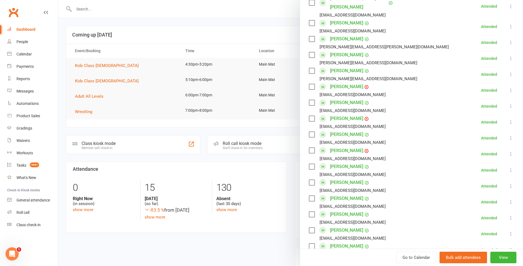
click at [13, 27] on link "Dashboard" at bounding box center [32, 29] width 51 height 12
click at [65, 24] on div at bounding box center [290, 133] width 465 height 266
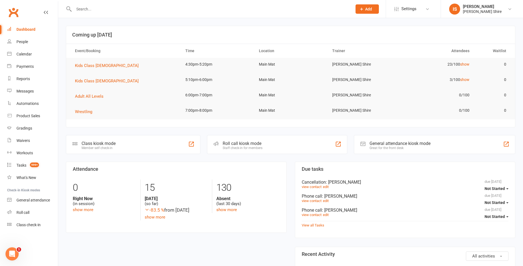
click at [86, 12] on input "text" at bounding box center [210, 9] width 276 height 8
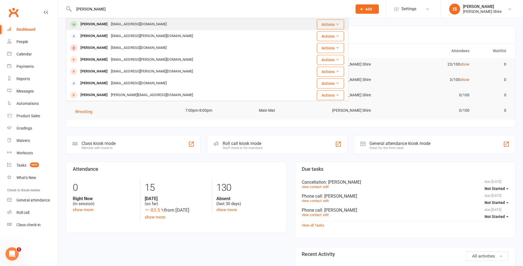
type input "jonathan he"
drag, startPoint x: 143, startPoint y: 24, endPoint x: 149, endPoint y: 22, distance: 6.2
click at [144, 24] on div "Jonathan He jonohuan@gmail.com" at bounding box center [183, 24] width 234 height 11
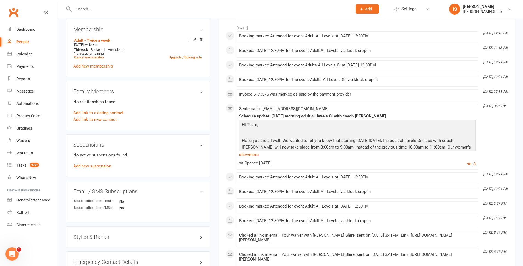
scroll to position [220, 0]
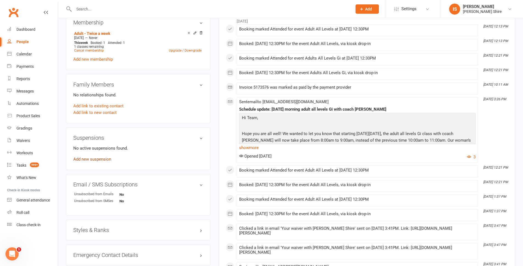
click at [99, 157] on link "Add new suspension" at bounding box center [92, 159] width 38 height 5
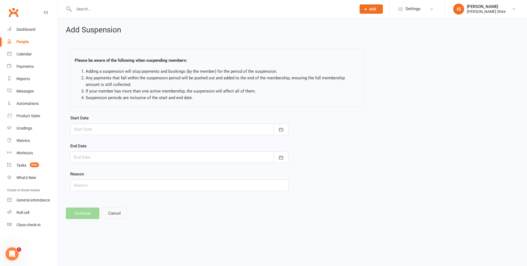
click at [124, 213] on button "Cancel" at bounding box center [114, 214] width 25 height 12
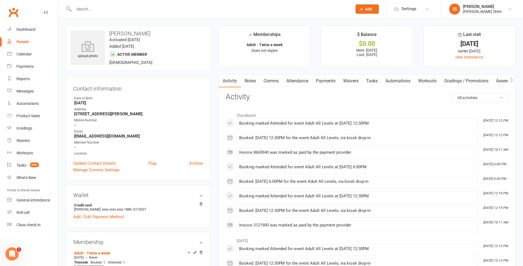
click at [322, 79] on link "Payments" at bounding box center [325, 81] width 27 height 13
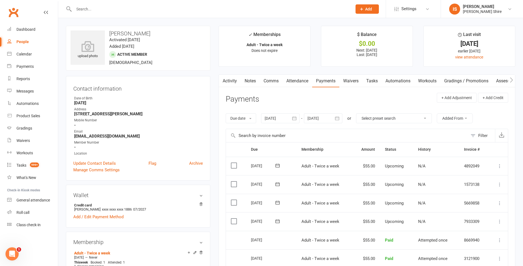
click at [237, 77] on link "Activity" at bounding box center [230, 81] width 22 height 13
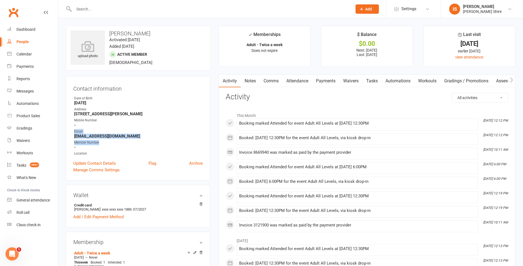
drag, startPoint x: 125, startPoint y: 139, endPoint x: 69, endPoint y: 134, distance: 56.0
click at [69, 134] on div "Contact information Owner Date of Birth January 17, 1998 Address Unit 2, 88 Aub…" at bounding box center [138, 128] width 144 height 105
click at [128, 142] on div "Member Number" at bounding box center [138, 142] width 129 height 5
drag, startPoint x: 121, startPoint y: 136, endPoint x: 74, endPoint y: 138, distance: 46.2
click at [74, 138] on strong "jonohuan@gmail.com" at bounding box center [138, 136] width 129 height 5
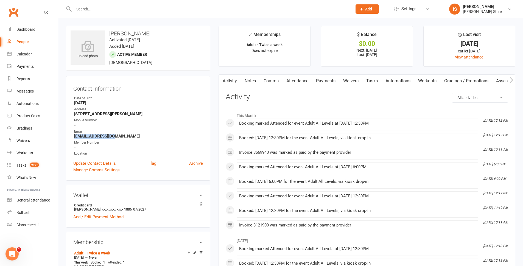
copy strong "jonohuan@gmail.com"
click at [66, 120] on div "Contact information Owner Date of Birth January 17, 1998 Address Unit 2, 88 Aub…" at bounding box center [138, 128] width 144 height 105
click at [27, 31] on div "Dashboard" at bounding box center [25, 29] width 19 height 4
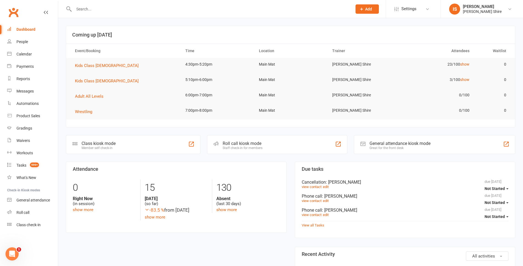
click at [27, 28] on div "Dashboard" at bounding box center [25, 29] width 19 height 4
click at [13, 29] on link "Dashboard" at bounding box center [32, 29] width 51 height 12
click at [23, 27] on div "Dashboard" at bounding box center [25, 29] width 19 height 4
click at [27, 29] on div "Dashboard" at bounding box center [25, 29] width 19 height 4
click at [109, 64] on span "Kids Class 5 - 8 Year Old" at bounding box center [107, 65] width 64 height 5
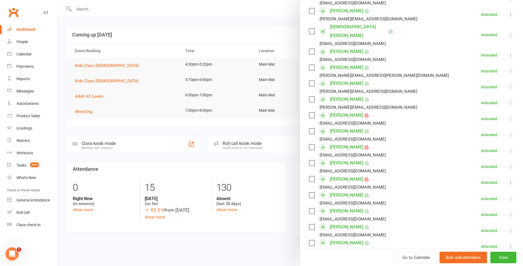
scroll to position [302, 0]
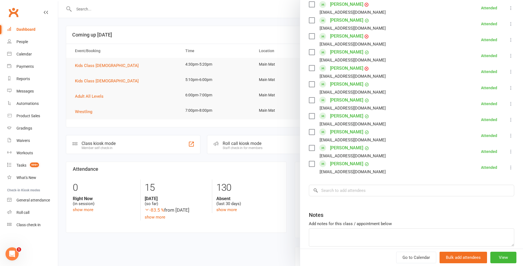
click at [73, 132] on div at bounding box center [290, 133] width 465 height 266
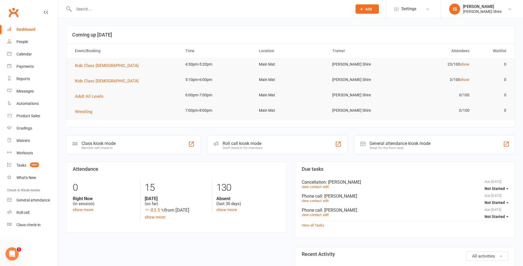
click at [30, 30] on div "Dashboard" at bounding box center [25, 29] width 19 height 4
click at [96, 12] on input "text" at bounding box center [210, 9] width 276 height 8
click at [24, 27] on link "Dashboard" at bounding box center [32, 29] width 51 height 12
click at [24, 30] on div "Dashboard" at bounding box center [25, 29] width 19 height 4
click at [33, 30] on div "Dashboard" at bounding box center [25, 29] width 19 height 4
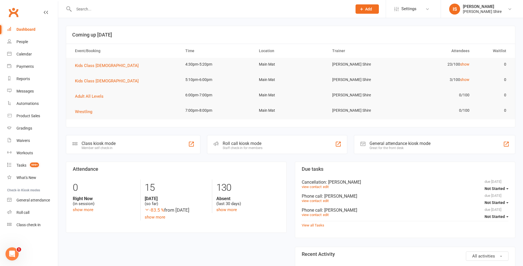
click at [25, 27] on div "Dashboard" at bounding box center [25, 29] width 19 height 4
click at [83, 13] on div at bounding box center [207, 9] width 282 height 18
click at [84, 9] on input "text" at bounding box center [210, 9] width 276 height 8
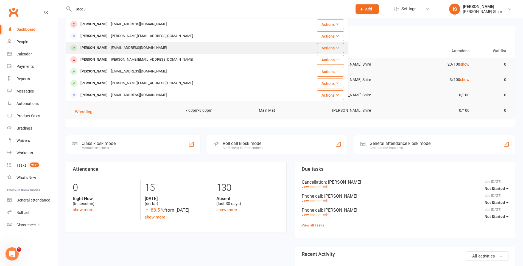
type input "jacqu"
click at [154, 47] on div "Jacqueline Olczak j4cq.ko@gmail.com" at bounding box center [183, 47] width 235 height 11
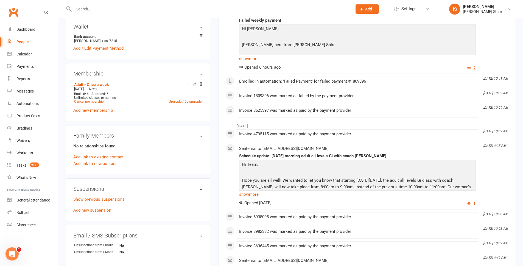
scroll to position [165, 0]
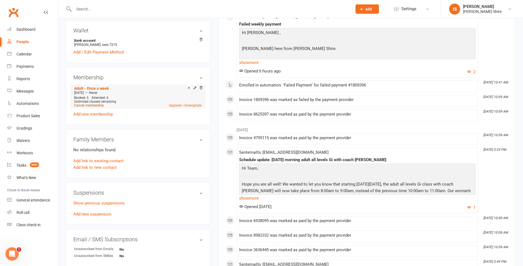
click at [89, 106] on link "Cancel membership" at bounding box center [89, 105] width 30 height 4
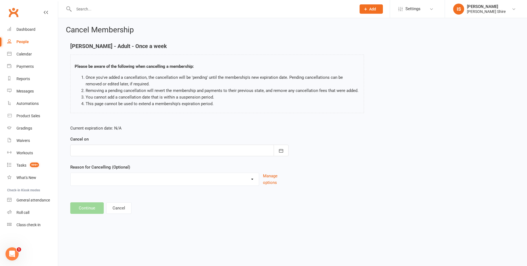
click at [199, 151] on div at bounding box center [179, 151] width 218 height 12
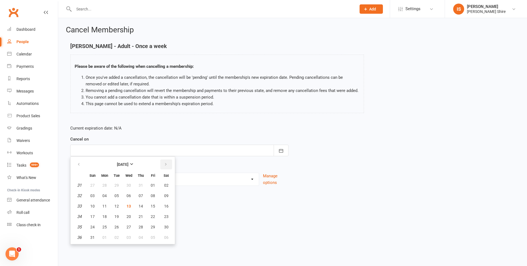
click at [166, 165] on icon "button" at bounding box center [166, 164] width 4 height 4
click at [139, 197] on span "11" at bounding box center [141, 196] width 4 height 4
type input "11 Sep 2025"
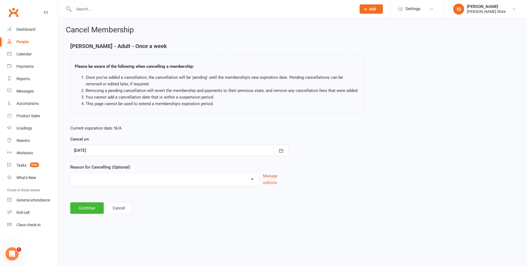
click at [117, 182] on select "Holiday Injury Other reason" at bounding box center [165, 178] width 188 height 11
click at [104, 174] on select "Holiday Injury Other reason" at bounding box center [165, 178] width 188 height 11
click at [83, 205] on button "Continue" at bounding box center [86, 208] width 33 height 12
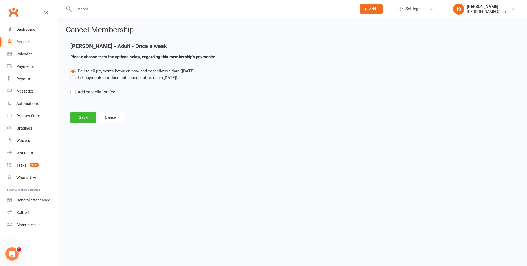
click at [79, 77] on label "Let payments continue until cancellation date (Sep 11, 2025)" at bounding box center [123, 77] width 107 height 7
click at [74, 74] on input "Let payments continue until cancellation date (Sep 11, 2025)" at bounding box center [72, 74] width 4 height 0
click at [80, 117] on button "Save" at bounding box center [83, 118] width 26 height 12
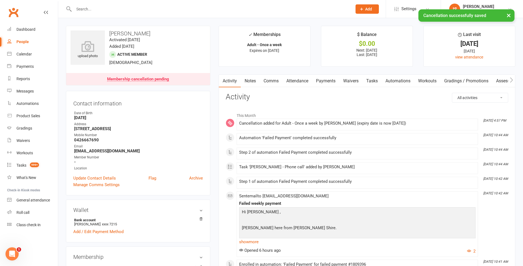
click at [321, 82] on link "Payments" at bounding box center [325, 81] width 27 height 13
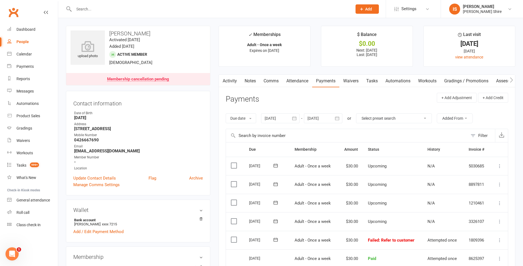
click at [331, 117] on div at bounding box center [323, 118] width 38 height 10
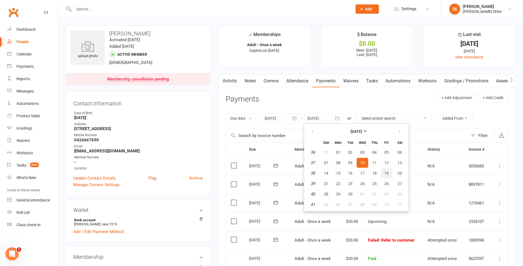
click at [384, 173] on button "19" at bounding box center [387, 173] width 12 height 10
type input "19 Sep 2025"
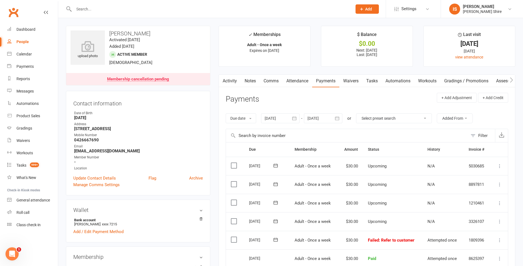
click at [220, 151] on div "Activity Notes Comms Attendance Payments Waivers Tasks Automations Workouts Gra…" at bounding box center [367, 246] width 297 height 345
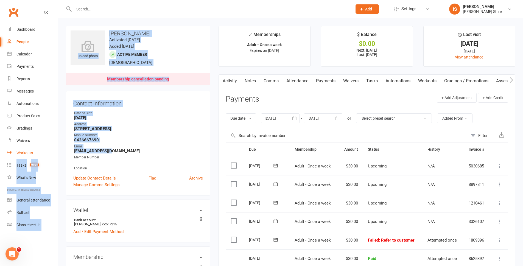
drag, startPoint x: 116, startPoint y: 149, endPoint x: 53, endPoint y: 151, distance: 62.6
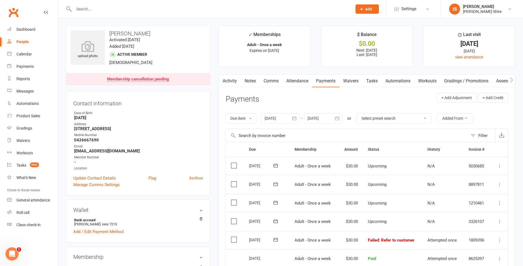
click at [111, 155] on div "Member Number" at bounding box center [138, 157] width 129 height 5
drag, startPoint x: 113, startPoint y: 151, endPoint x: 74, endPoint y: 153, distance: 38.5
click at [74, 153] on strong "[EMAIL_ADDRESS][DOMAIN_NAME]" at bounding box center [138, 151] width 129 height 5
copy strong "[EMAIL_ADDRESS][DOMAIN_NAME]"
drag, startPoint x: 135, startPoint y: 32, endPoint x: 105, endPoint y: 33, distance: 30.2
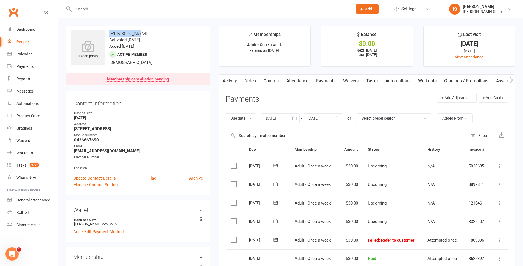
click at [105, 33] on h3 "[PERSON_NAME]" at bounding box center [138, 33] width 135 height 6
copy h3 "[PERSON_NAME]"
click at [112, 9] on input "text" at bounding box center [210, 9] width 276 height 8
click at [24, 27] on link "Dashboard" at bounding box center [32, 29] width 51 height 12
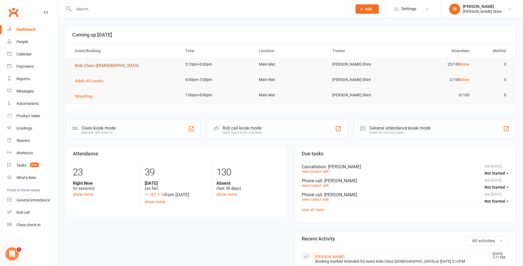
click at [100, 65] on span "Kids Class [DEMOGRAPHIC_DATA]" at bounding box center [107, 65] width 64 height 5
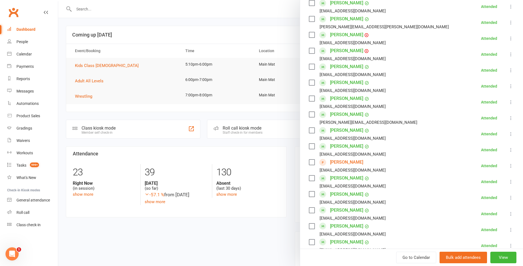
scroll to position [165, 0]
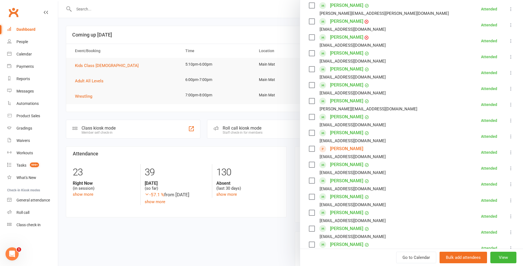
click at [234, 116] on div at bounding box center [290, 133] width 465 height 266
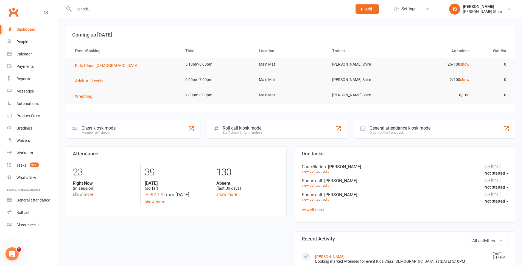
click at [168, 13] on div at bounding box center [207, 9] width 282 height 18
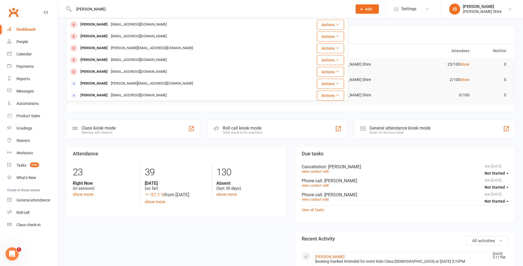
scroll to position [99, 0]
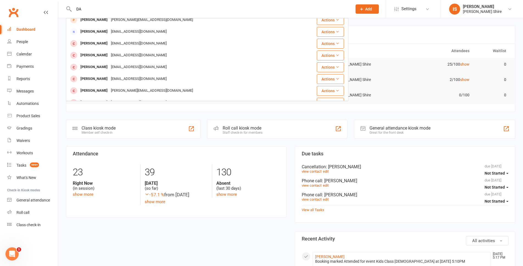
type input "D"
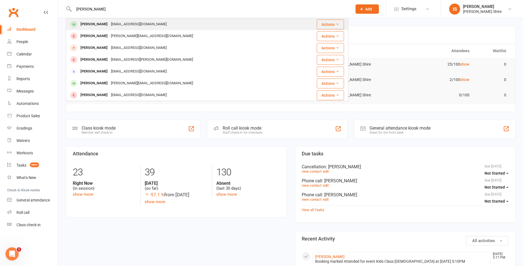
type input "[PERSON_NAME]"
click at [172, 19] on div "[PERSON_NAME] [EMAIL_ADDRESS][DOMAIN_NAME]" at bounding box center [179, 24] width 226 height 11
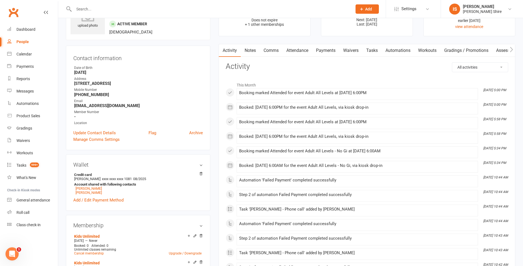
scroll to position [27, 0]
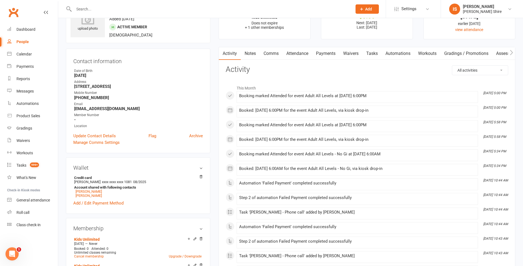
click at [322, 50] on link "Payments" at bounding box center [325, 53] width 27 height 13
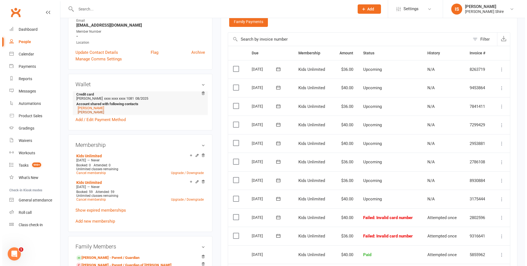
scroll to position [110, 0]
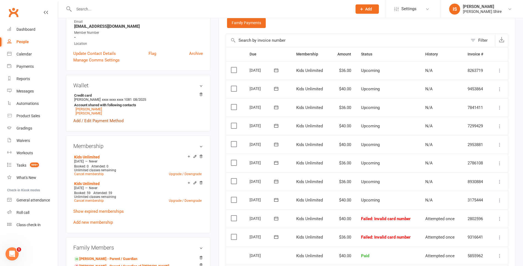
click at [87, 121] on link "Add / Edit Payment Method" at bounding box center [98, 120] width 50 height 7
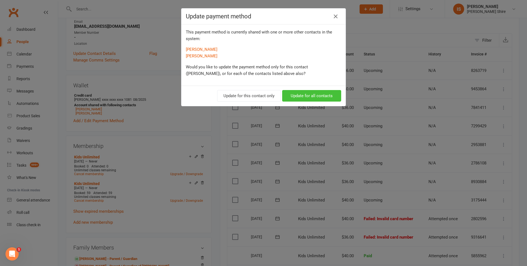
click at [303, 95] on button "Update for all contacts" at bounding box center [311, 96] width 59 height 12
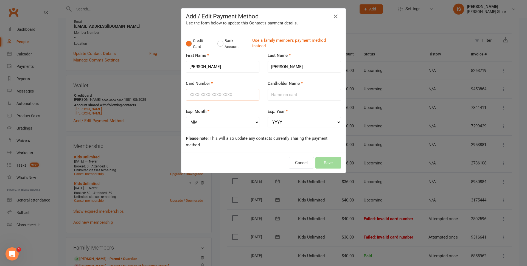
click at [214, 95] on input "Card Number" at bounding box center [223, 95] width 74 height 12
type input "[CREDIT_CARD_NUMBER]"
click at [285, 92] on input "Cardholder Name" at bounding box center [305, 95] width 74 height 12
type input "m"
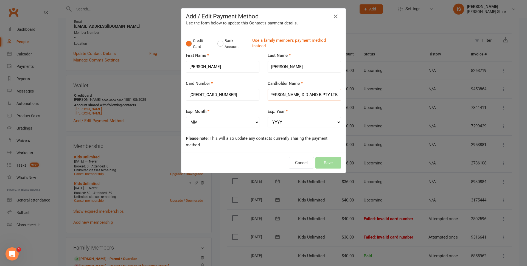
type input "[PERSON_NAME] D D AND B PTY LTB"
click at [222, 119] on select "MM 01 02 03 04 05 06 07 08 09 10 11 12" at bounding box center [223, 122] width 74 height 10
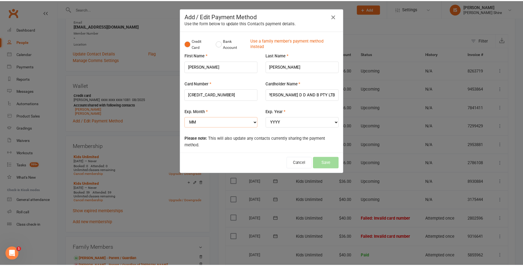
scroll to position [0, 0]
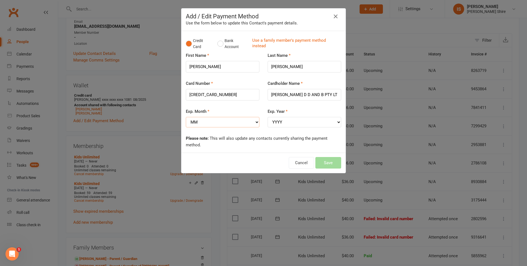
select select "11"
click at [186, 117] on select "MM 01 02 03 04 05 06 07 08 09 10 11 12" at bounding box center [223, 122] width 74 height 10
click at [279, 125] on select "YYYY 2025 2026 2027 2028 2029 2030 2031 2032 2033 2034" at bounding box center [305, 122] width 74 height 10
select select "2026"
click at [268, 117] on select "YYYY 2025 2026 2027 2028 2029 2030 2031 2032 2033 2034" at bounding box center [305, 122] width 74 height 10
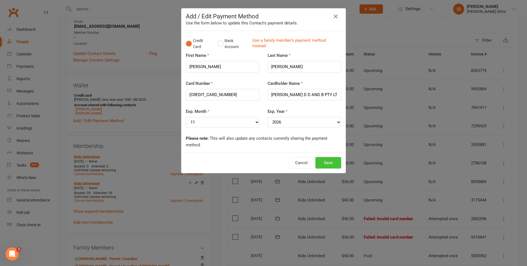
click at [324, 163] on button "Save" at bounding box center [328, 163] width 26 height 12
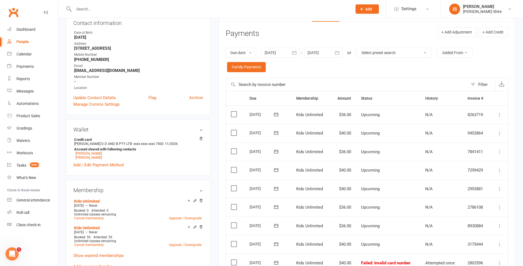
scroll to position [55, 0]
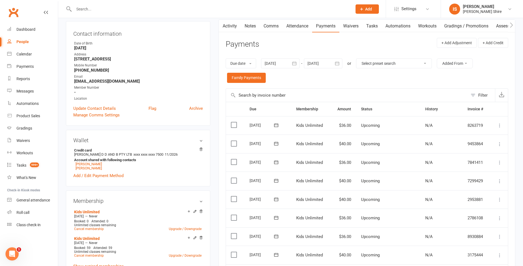
click at [156, 10] on input "text" at bounding box center [210, 9] width 276 height 8
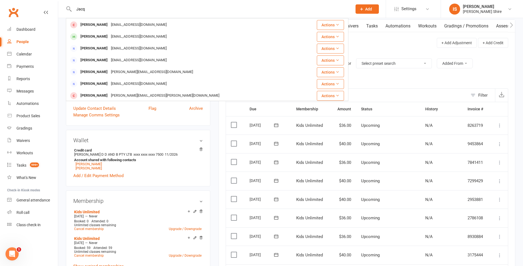
scroll to position [0, 0]
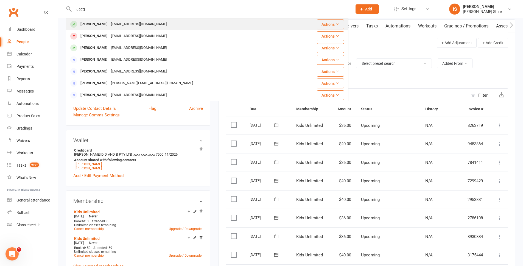
type input "Jacq"
click at [133, 26] on div "[EMAIL_ADDRESS][DOMAIN_NAME]" at bounding box center [138, 24] width 59 height 8
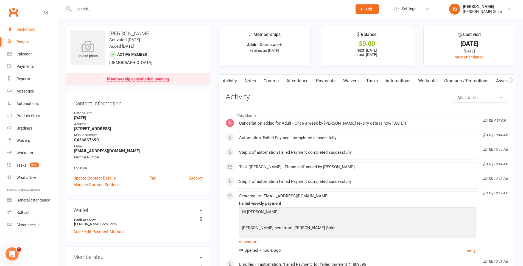
click at [24, 26] on link "Dashboard" at bounding box center [32, 29] width 51 height 12
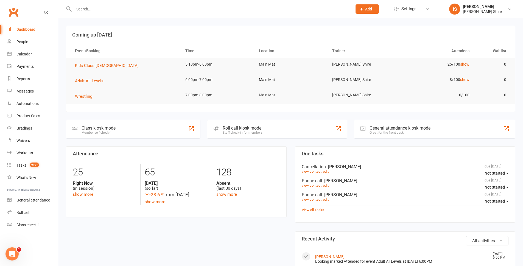
click at [86, 10] on input "text" at bounding box center [210, 9] width 276 height 8
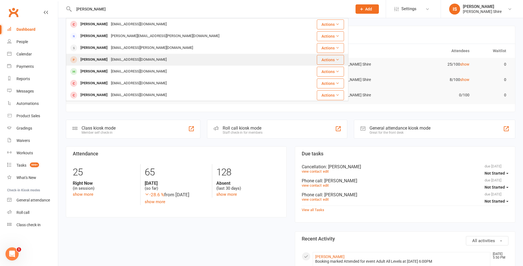
type input "hugo"
click at [200, 58] on div "Hugo Brown brown130589@gmail.com" at bounding box center [183, 59] width 234 height 11
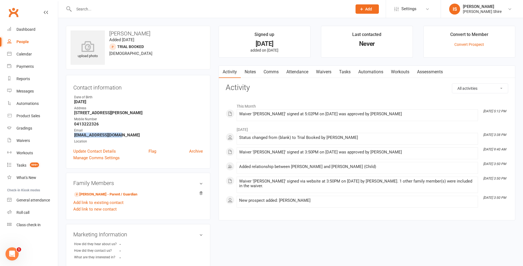
drag, startPoint x: 125, startPoint y: 136, endPoint x: 71, endPoint y: 135, distance: 54.1
click at [71, 135] on div "Contact information Owner Date of Birth August 29, 2019 Address 8 North east cr…" at bounding box center [138, 122] width 144 height 94
copy strong "brown130589@gmail.com"
click at [83, 12] on input "text" at bounding box center [210, 9] width 276 height 8
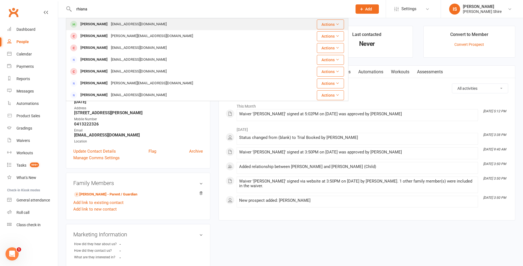
type input "rhiana"
click at [137, 23] on div "Rhianaweller11@gmail.com" at bounding box center [138, 24] width 59 height 8
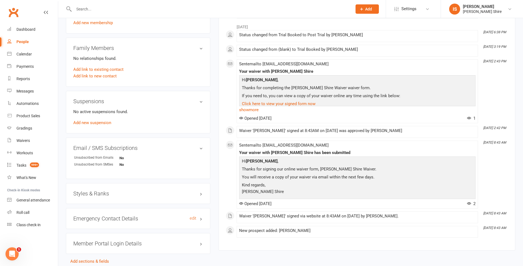
scroll to position [255, 0]
click at [86, 124] on link "Add new suspension" at bounding box center [92, 123] width 38 height 5
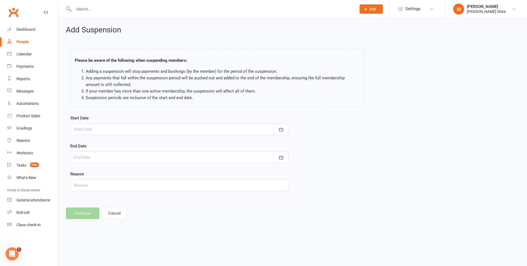
click at [134, 126] on div at bounding box center [179, 130] width 218 height 12
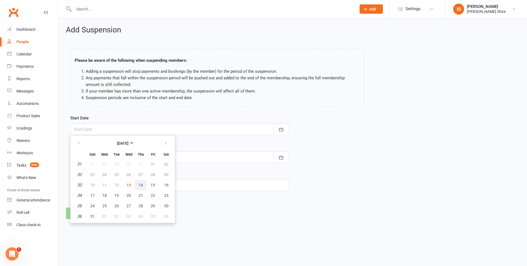
click at [142, 182] on button "14" at bounding box center [141, 185] width 12 height 10
type input "[DATE]"
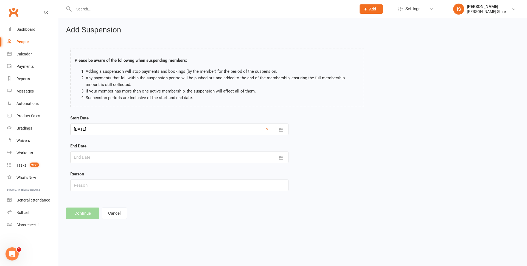
click at [110, 155] on div at bounding box center [179, 158] width 218 height 12
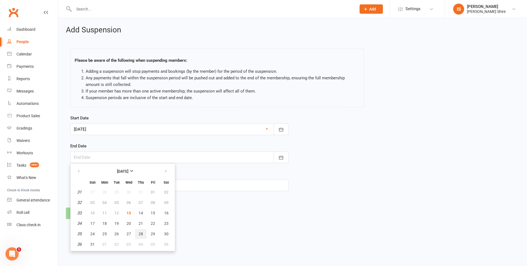
click at [144, 235] on button "28" at bounding box center [141, 234] width 12 height 10
type input "28 Aug 2025"
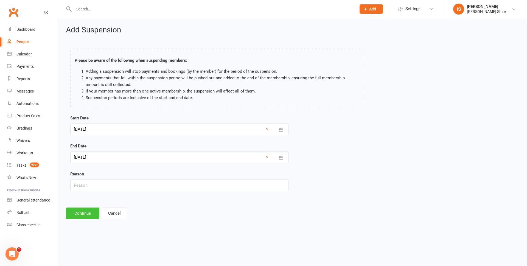
click at [85, 212] on button "Continue" at bounding box center [82, 214] width 33 height 12
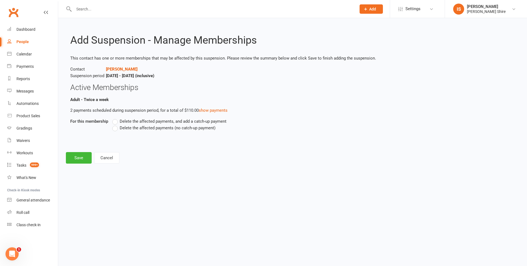
click at [114, 129] on label "Delete the affected payments (no catch-up payment)" at bounding box center [163, 128] width 103 height 7
click at [114, 125] on input "Delete the affected payments (no catch-up payment)" at bounding box center [114, 125] width 4 height 0
click at [78, 158] on button "Save" at bounding box center [79, 158] width 26 height 12
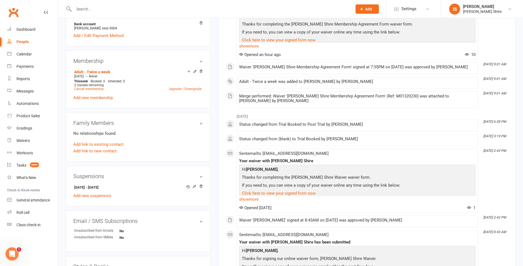
scroll to position [192, 0]
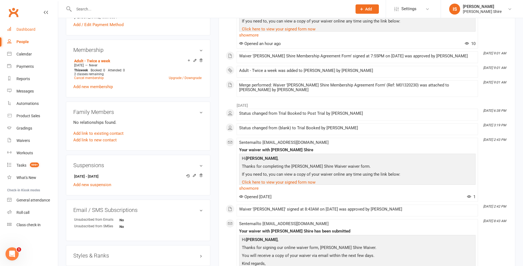
click at [29, 27] on link "Dashboard" at bounding box center [32, 29] width 51 height 12
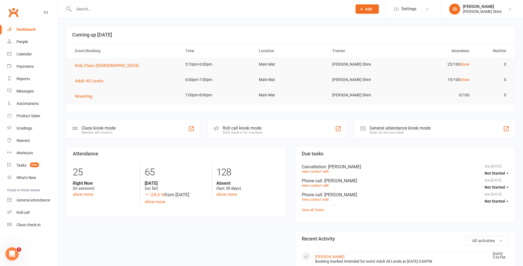
click at [23, 27] on div "Dashboard" at bounding box center [25, 29] width 19 height 4
click at [19, 31] on div "Dashboard" at bounding box center [25, 29] width 19 height 4
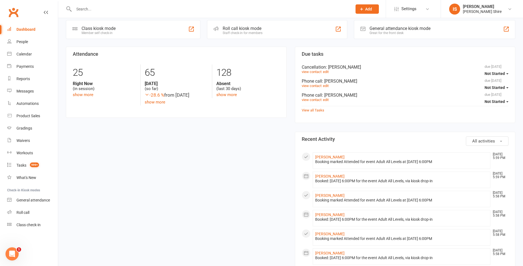
scroll to position [110, 0]
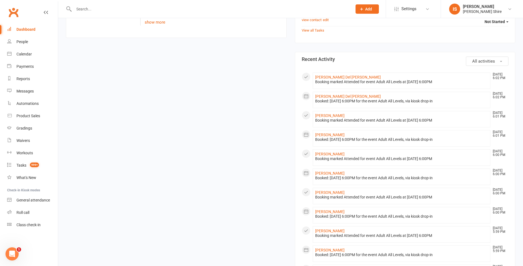
scroll to position [165, 0]
click at [29, 27] on link "Dashboard" at bounding box center [32, 29] width 51 height 12
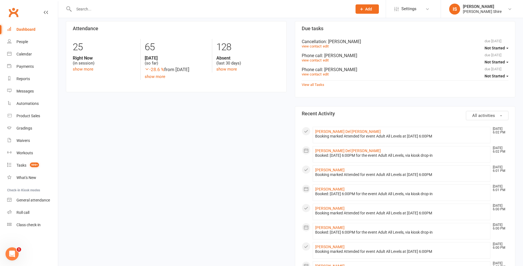
scroll to position [137, 0]
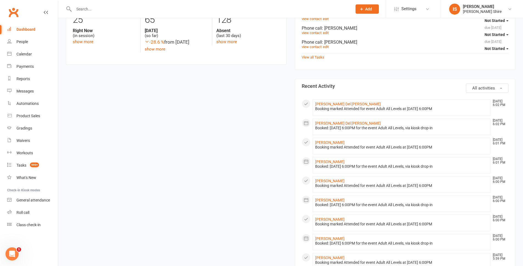
click at [26, 26] on link "Dashboard" at bounding box center [32, 29] width 51 height 12
click at [30, 29] on div "Dashboard" at bounding box center [25, 29] width 19 height 4
drag, startPoint x: 26, startPoint y: 26, endPoint x: 48, endPoint y: 14, distance: 25.7
click at [26, 25] on link "Dashboard" at bounding box center [32, 29] width 51 height 12
click at [25, 31] on div "Dashboard" at bounding box center [25, 29] width 19 height 4
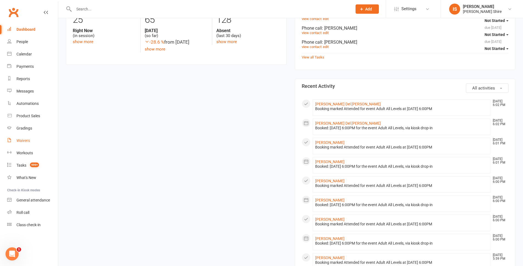
click at [28, 139] on div "Waivers" at bounding box center [22, 140] width 13 height 4
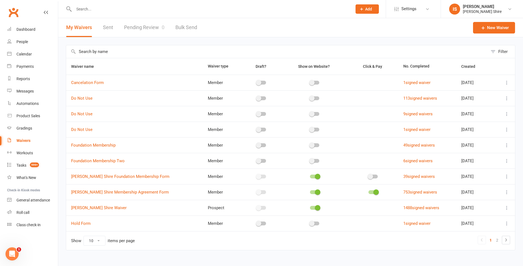
click at [145, 27] on link "Pending Review 0" at bounding box center [144, 27] width 40 height 19
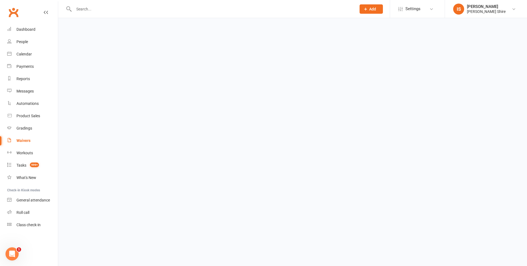
select select "100"
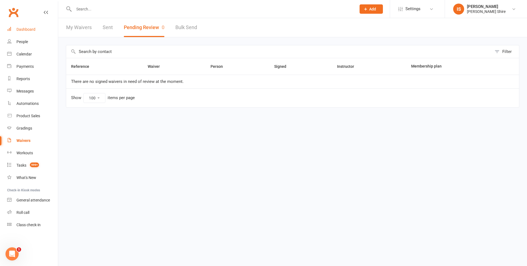
click at [19, 28] on div "Dashboard" at bounding box center [25, 29] width 19 height 4
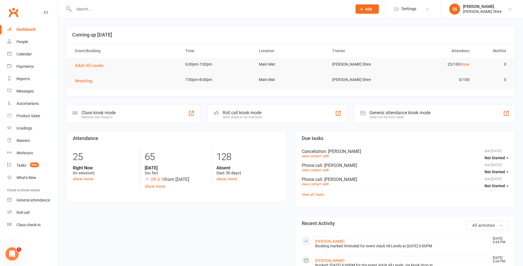
click at [24, 30] on div "Dashboard" at bounding box center [25, 29] width 19 height 4
click at [98, 64] on span "Adult All Levels" at bounding box center [89, 65] width 29 height 5
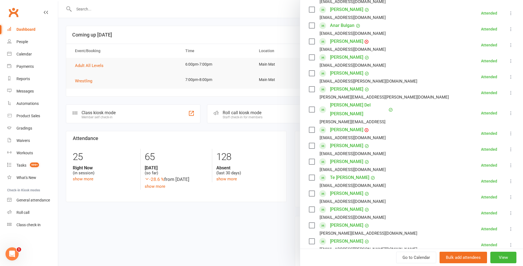
scroll to position [137, 0]
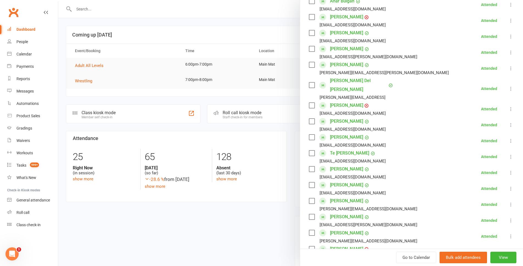
click at [334, 149] on link "Te [PERSON_NAME]" at bounding box center [349, 153] width 39 height 9
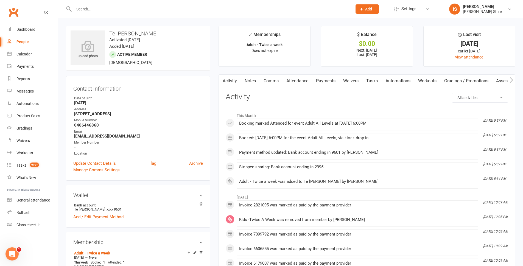
click at [325, 82] on link "Payments" at bounding box center [325, 81] width 27 height 13
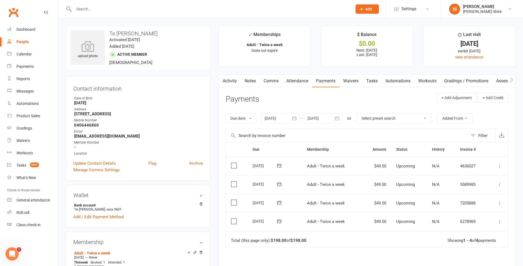
click at [229, 78] on link "Activity" at bounding box center [230, 81] width 22 height 13
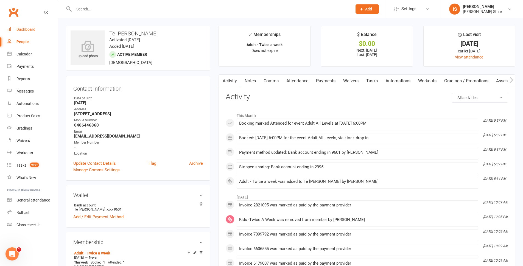
click at [27, 28] on div "Dashboard" at bounding box center [25, 29] width 19 height 4
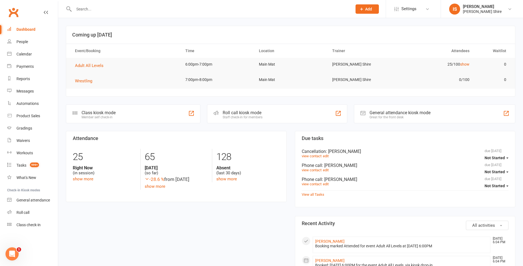
click at [38, 28] on link "Dashboard" at bounding box center [32, 29] width 51 height 12
click at [31, 27] on link "Dashboard" at bounding box center [32, 29] width 51 height 12
click at [23, 30] on div "Dashboard" at bounding box center [25, 29] width 19 height 4
click at [27, 29] on div "Dashboard" at bounding box center [25, 29] width 19 height 4
click at [197, 13] on input "text" at bounding box center [210, 9] width 276 height 8
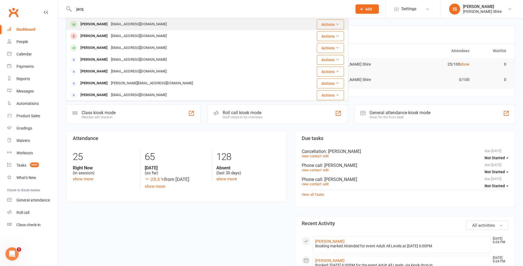
type input "jacq"
click at [190, 21] on div "[PERSON_NAME] [EMAIL_ADDRESS][DOMAIN_NAME]" at bounding box center [183, 24] width 235 height 11
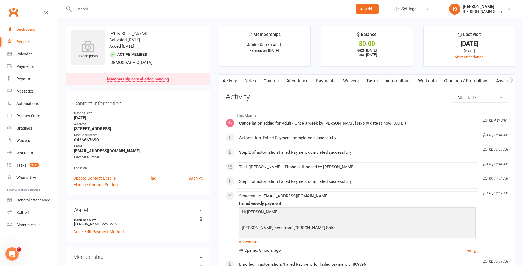
click at [28, 29] on div "Dashboard" at bounding box center [25, 29] width 19 height 4
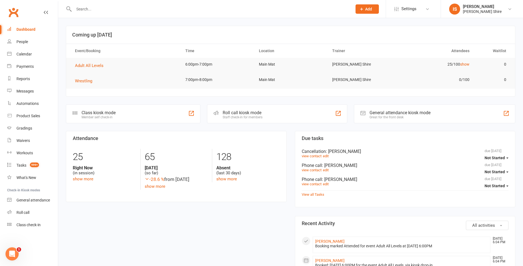
click at [20, 27] on div "Dashboard" at bounding box center [25, 29] width 19 height 4
click at [18, 27] on div "Dashboard" at bounding box center [25, 29] width 19 height 4
click at [30, 28] on div "Dashboard" at bounding box center [25, 29] width 19 height 4
click at [33, 30] on div "Dashboard" at bounding box center [25, 29] width 19 height 4
click at [94, 12] on input "text" at bounding box center [210, 9] width 276 height 8
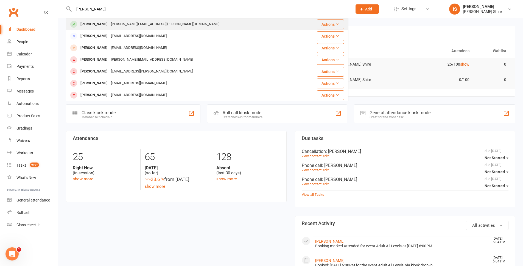
type input "luke po"
click at [131, 25] on div "luke.pollack@hotmail.com" at bounding box center [165, 24] width 112 height 8
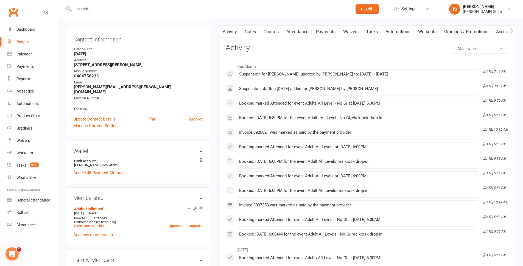
scroll to position [27, 0]
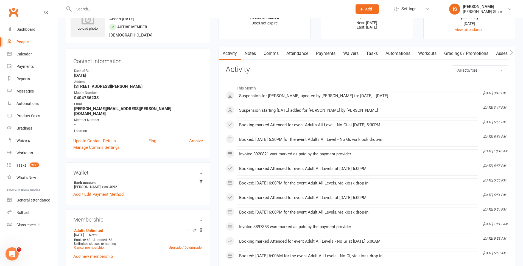
click at [352, 97] on div "Suspension for Luke Pollack updated by Isabella Skylas to: 14 Aug 2025 - 18 Sep…" at bounding box center [357, 96] width 236 height 5
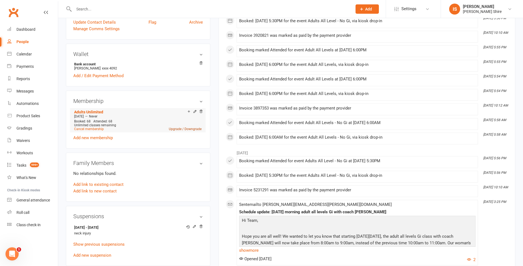
scroll to position [165, 0]
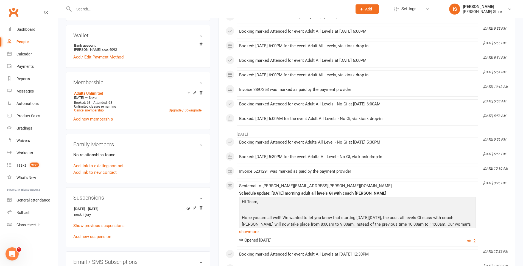
click at [214, 170] on div "upload photo Luke Pollack Activated 4 January, 2025 Added 21 December, 2024 Act…" at bounding box center [138, 123] width 153 height 524
click at [193, 206] on icon at bounding box center [194, 208] width 4 height 4
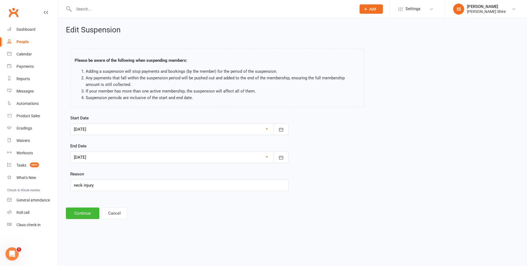
click at [134, 159] on div at bounding box center [179, 158] width 218 height 12
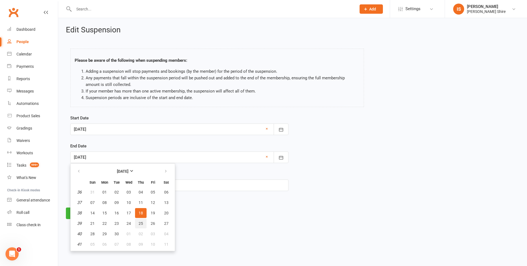
click at [144, 225] on button "25" at bounding box center [141, 224] width 12 height 10
type input "25 Sep 2025"
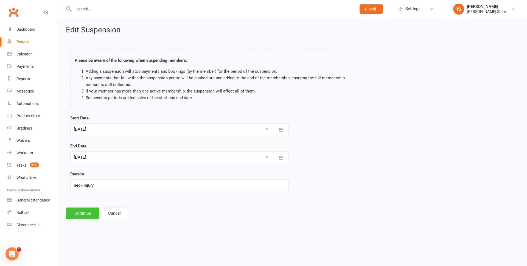
click at [90, 215] on button "Continue" at bounding box center [82, 214] width 33 height 12
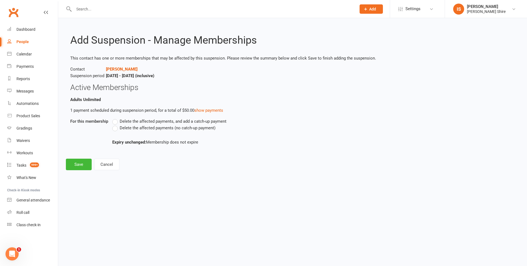
click at [114, 128] on label "Delete the affected payments (no catch-up payment)" at bounding box center [163, 128] width 103 height 7
click at [114, 125] on input "Delete the affected payments (no catch-up payment)" at bounding box center [114, 125] width 4 height 0
click at [77, 167] on button "Save" at bounding box center [79, 165] width 26 height 12
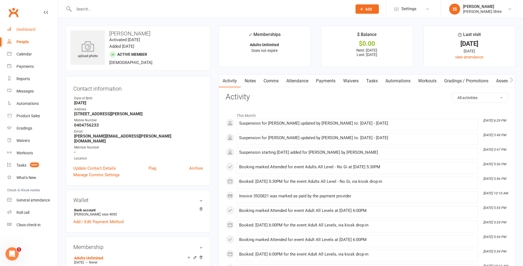
click at [30, 32] on link "Dashboard" at bounding box center [32, 29] width 51 height 12
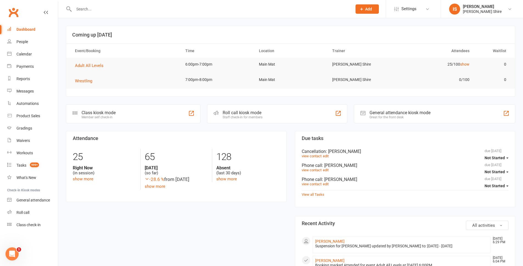
click at [19, 26] on link "Dashboard" at bounding box center [32, 29] width 51 height 12
click at [27, 28] on div "Dashboard" at bounding box center [25, 29] width 19 height 4
click at [30, 13] on div "Clubworx" at bounding box center [29, 15] width 58 height 20
click at [93, 68] on button "Adult All Levels" at bounding box center [91, 65] width 32 height 7
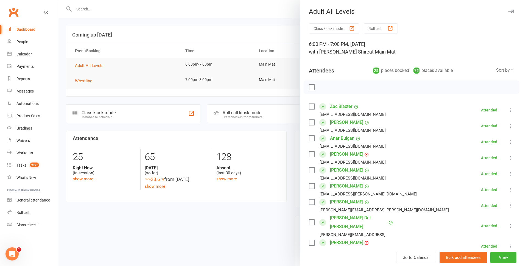
click at [107, 109] on div at bounding box center [290, 133] width 465 height 266
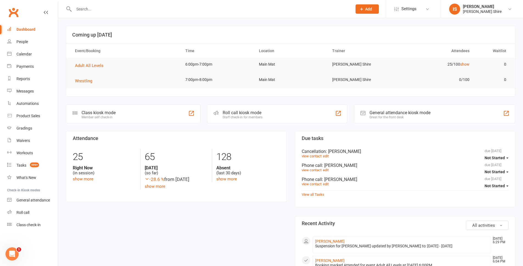
click at [99, 113] on div "Class kiosk mode" at bounding box center [99, 112] width 34 height 5
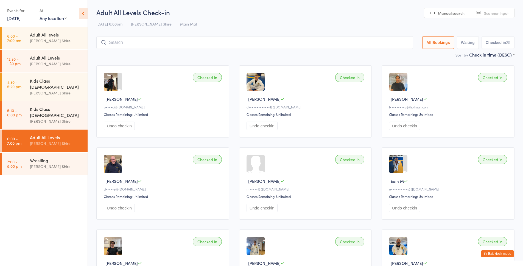
click at [489, 253] on button "Exit kiosk mode" at bounding box center [497, 253] width 33 height 7
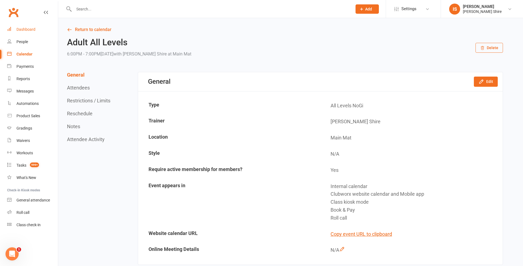
click at [29, 29] on div "Dashboard" at bounding box center [25, 29] width 19 height 4
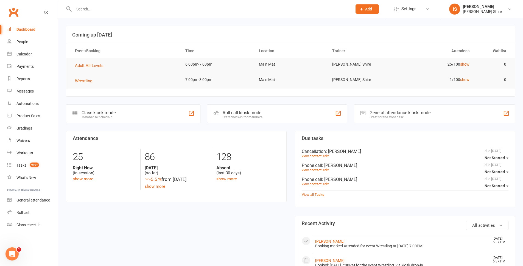
click at [19, 27] on div "Dashboard" at bounding box center [25, 29] width 19 height 4
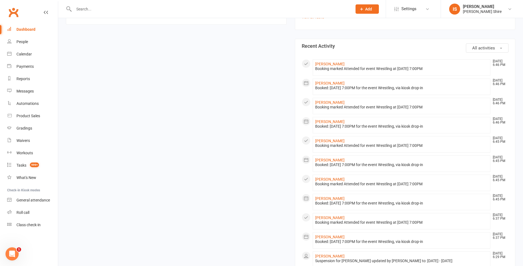
scroll to position [192, 0]
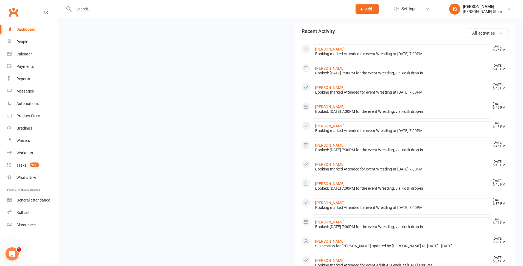
click at [124, 12] on input "text" at bounding box center [210, 9] width 276 height 8
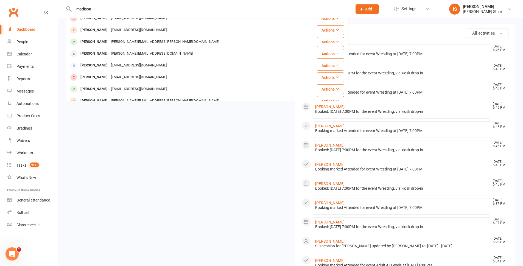
scroll to position [99, 0]
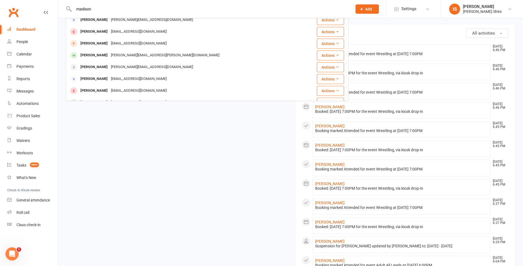
type input "madison"
click at [33, 31] on div "Dashboard" at bounding box center [25, 29] width 19 height 4
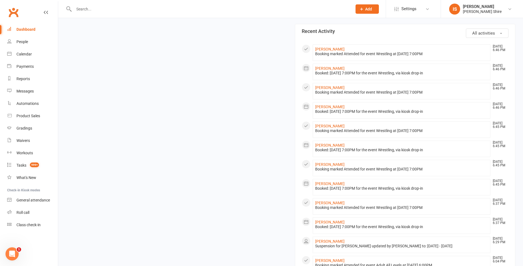
click at [33, 31] on div "Dashboard" at bounding box center [25, 29] width 19 height 4
click at [24, 29] on div "Dashboard" at bounding box center [25, 29] width 19 height 4
click at [30, 30] on div "Dashboard" at bounding box center [25, 29] width 19 height 4
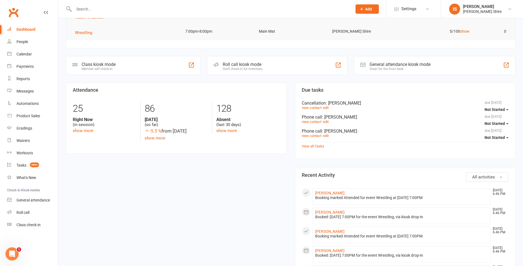
scroll to position [0, 0]
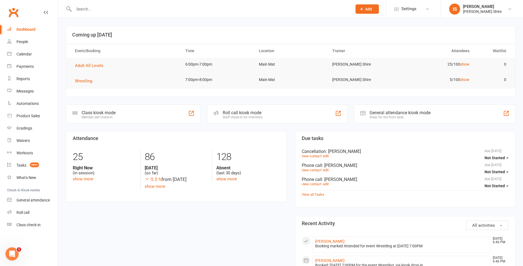
click at [104, 11] on input "text" at bounding box center [210, 9] width 276 height 8
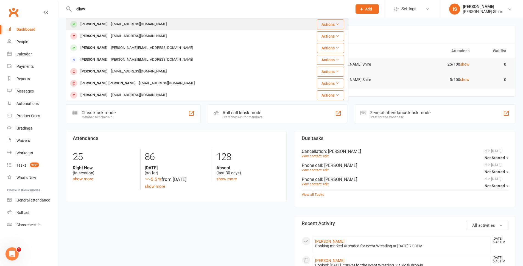
type input "ellaw"
click at [84, 27] on div "Ella Walter" at bounding box center [94, 24] width 30 height 8
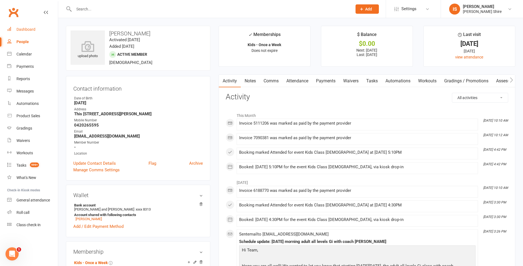
click at [24, 29] on div "Dashboard" at bounding box center [25, 29] width 19 height 4
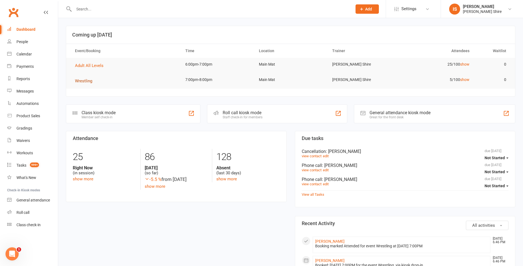
click at [94, 80] on button "Wrestling" at bounding box center [85, 81] width 21 height 7
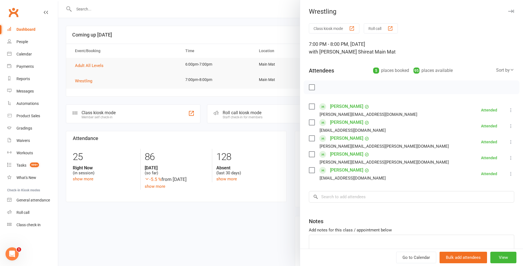
click at [68, 64] on div at bounding box center [290, 133] width 465 height 266
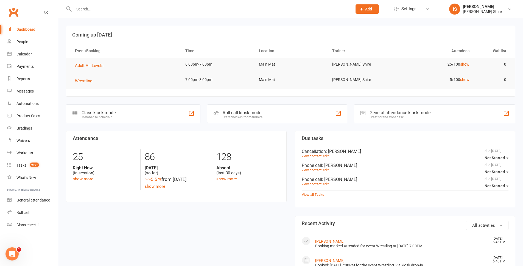
click at [21, 29] on div "Dashboard" at bounding box center [25, 29] width 19 height 4
click at [33, 27] on link "Dashboard" at bounding box center [32, 29] width 51 height 12
click at [102, 10] on input "text" at bounding box center [210, 9] width 276 height 8
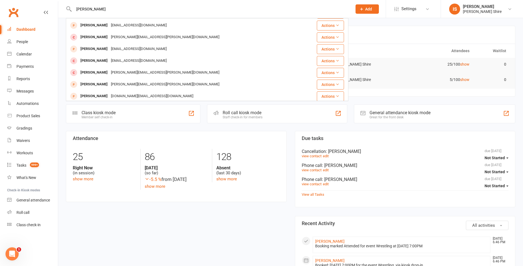
scroll to position [82, 0]
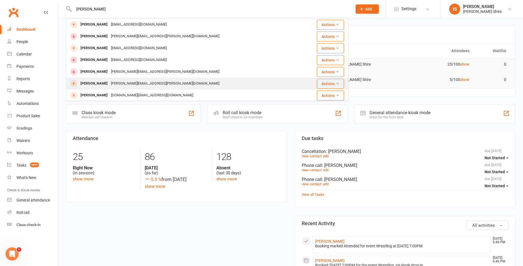
type input "leo"
click at [168, 78] on div "Leo Gaualofa sara.defrancesco@outlook.com" at bounding box center [183, 83] width 234 height 11
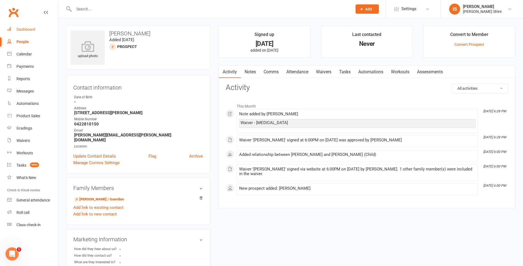
click at [23, 27] on link "Dashboard" at bounding box center [32, 29] width 51 height 12
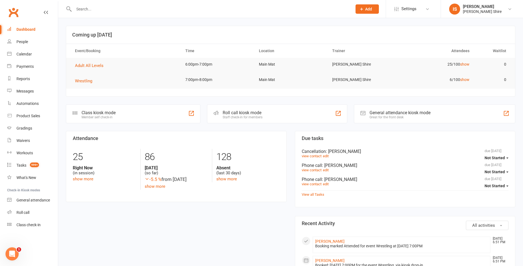
click at [21, 33] on link "Dashboard" at bounding box center [32, 29] width 51 height 12
click at [34, 30] on div "Dashboard" at bounding box center [25, 29] width 19 height 4
click at [346, 150] on span ": [PERSON_NAME]" at bounding box center [343, 151] width 35 height 5
click at [335, 152] on span ": [PERSON_NAME]" at bounding box center [343, 151] width 35 height 5
click at [25, 162] on link "Tasks 999+" at bounding box center [32, 165] width 51 height 12
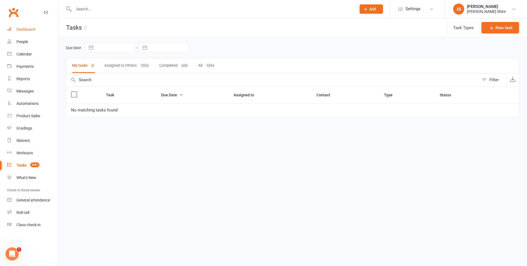
click at [24, 26] on link "Dashboard" at bounding box center [32, 29] width 51 height 12
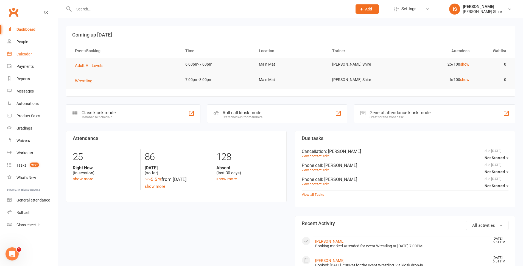
click at [23, 49] on link "Calendar" at bounding box center [32, 54] width 51 height 12
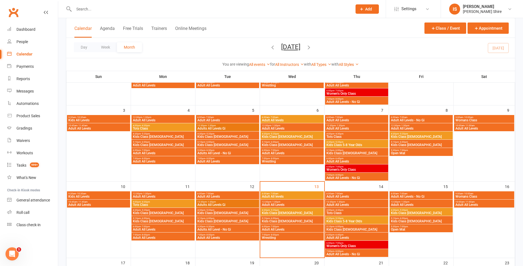
scroll to position [110, 0]
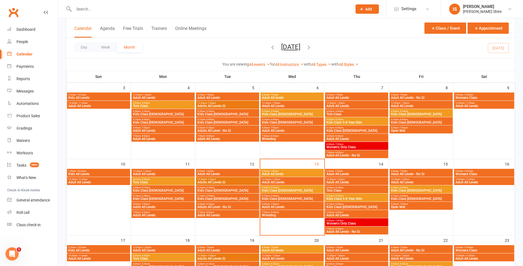
click at [340, 144] on span "- 7:00pm" at bounding box center [338, 144] width 9 height 2
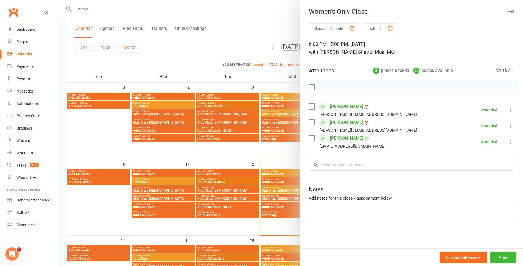
click at [281, 144] on div at bounding box center [290, 133] width 465 height 266
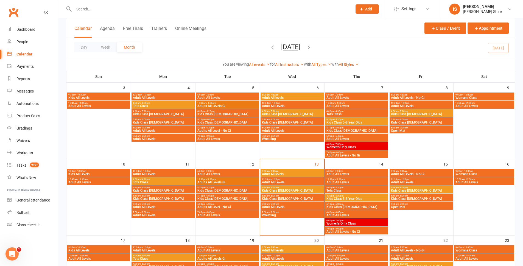
click at [346, 102] on span "12:30pm - 1:30pm" at bounding box center [356, 103] width 61 height 2
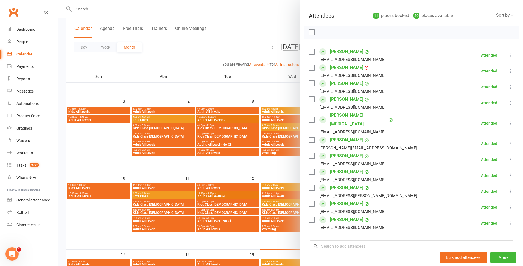
scroll to position [82, 0]
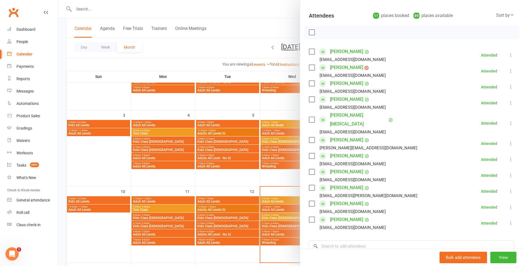
click at [256, 177] on div at bounding box center [290, 133] width 465 height 266
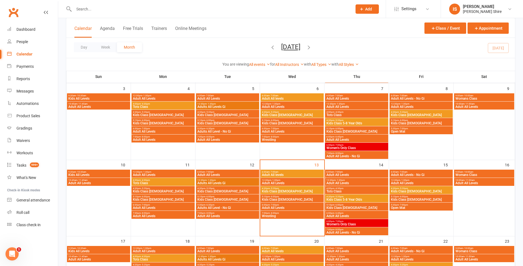
scroll to position [110, 0]
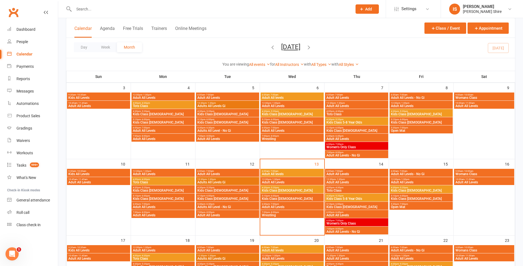
click at [226, 181] on span "Adults All Levels Gi" at bounding box center [227, 182] width 61 height 3
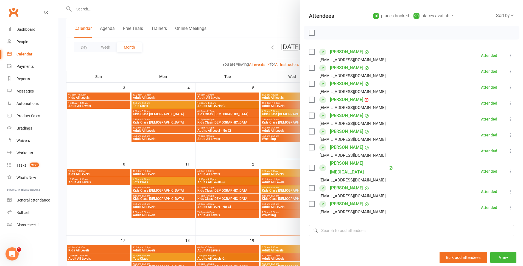
scroll to position [55, 0]
click at [344, 145] on link "Nishlin Moodley" at bounding box center [346, 147] width 33 height 9
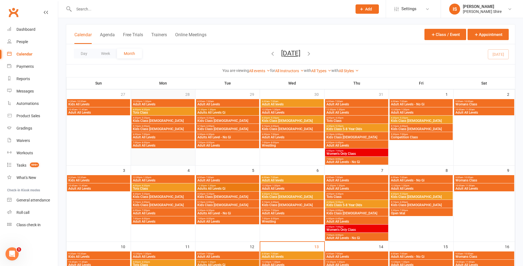
scroll to position [27, 0]
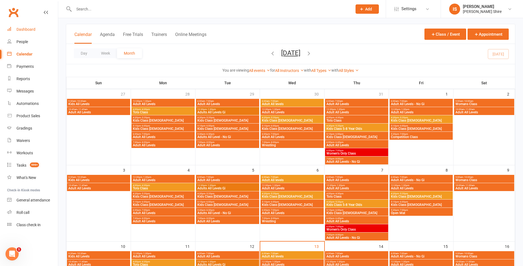
click at [31, 26] on link "Dashboard" at bounding box center [32, 29] width 51 height 12
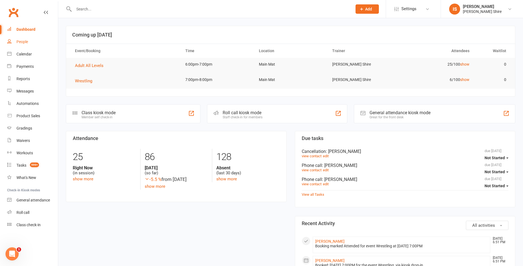
click at [19, 39] on link "People" at bounding box center [32, 42] width 51 height 12
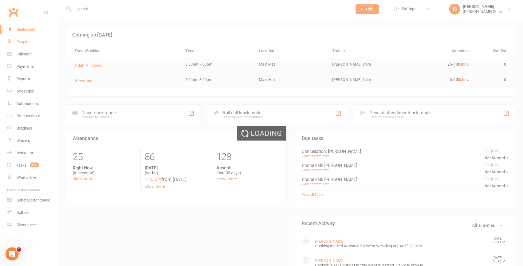
select select "100"
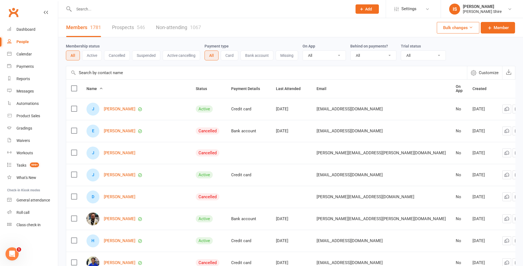
click at [93, 57] on button "Active" at bounding box center [92, 56] width 20 height 10
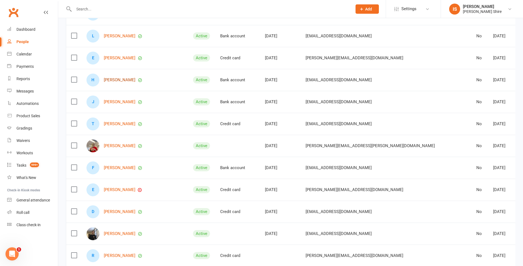
scroll to position [329, 0]
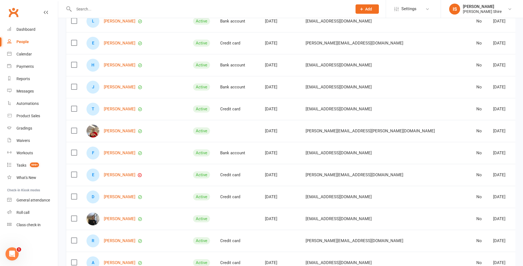
click at [115, 127] on div "[PERSON_NAME]" at bounding box center [134, 131] width 97 height 13
click at [117, 129] on link "[PERSON_NAME]" at bounding box center [120, 131] width 32 height 5
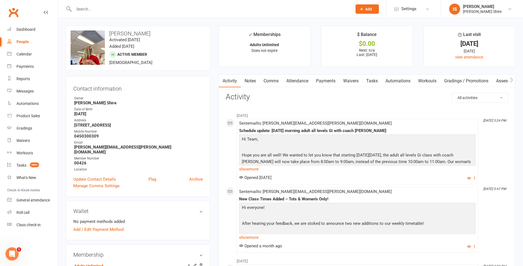
click at [254, 83] on link "Notes" at bounding box center [250, 81] width 19 height 13
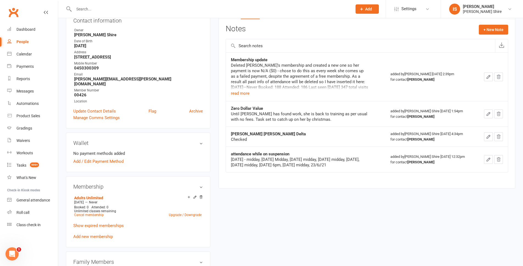
scroll to position [82, 0]
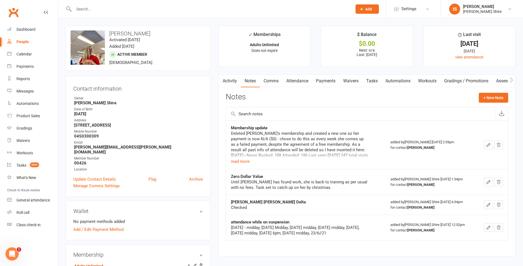
select select "100"
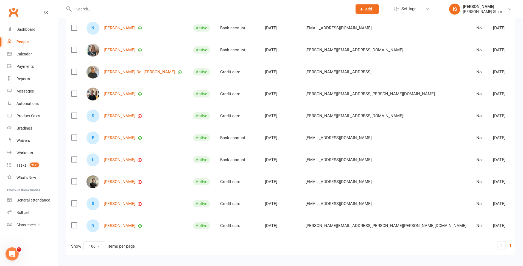
scroll to position [2075, 0]
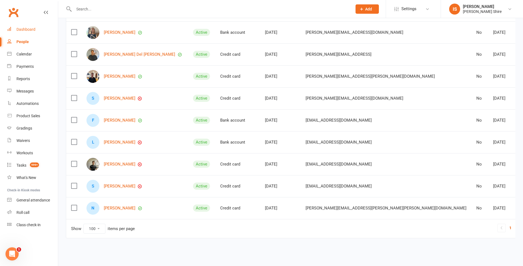
click at [32, 33] on link "Dashboard" at bounding box center [32, 29] width 51 height 12
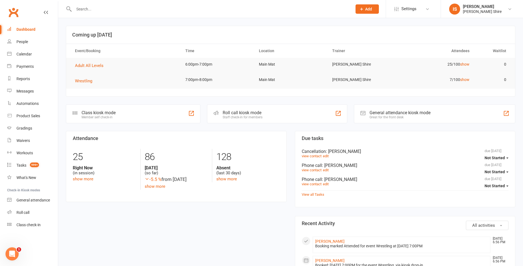
click at [83, 7] on input "text" at bounding box center [210, 9] width 276 height 8
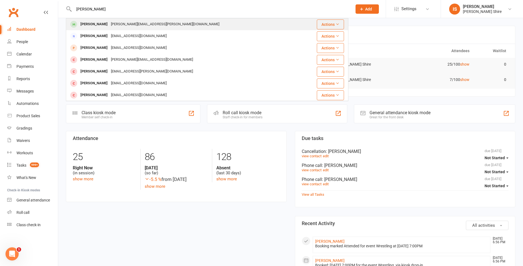
type input "luke pol"
click at [109, 20] on div "luke.pollack@hotmail.com" at bounding box center [165, 24] width 112 height 8
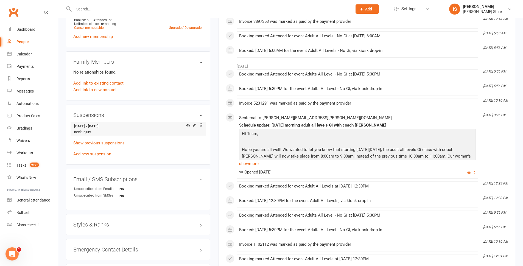
scroll to position [247, 0]
click at [212, 166] on div "upload photo Luke Pollack Activated 4 January, 2025 Added 21 December, 2024 Act…" at bounding box center [138, 41] width 153 height 524
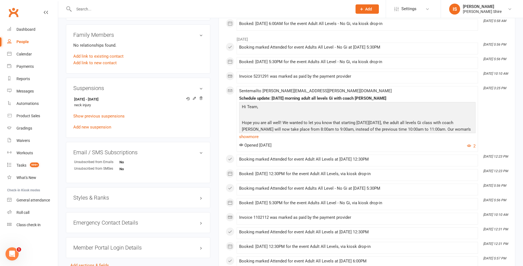
scroll to position [275, 0]
click at [196, 97] on icon at bounding box center [194, 99] width 4 height 4
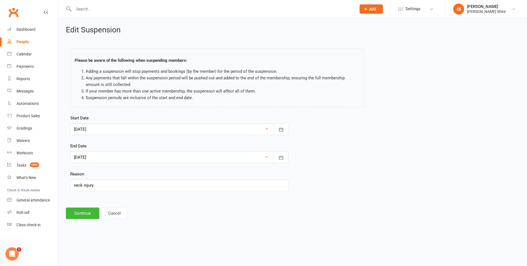
click at [107, 158] on div at bounding box center [179, 158] width 218 height 12
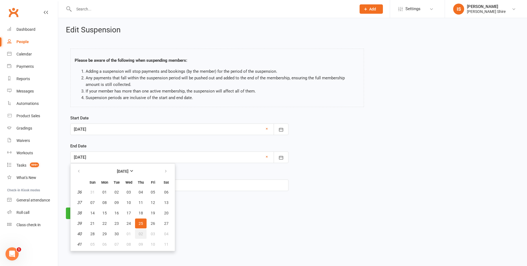
click at [141, 232] on span "02" at bounding box center [141, 234] width 4 height 4
type input "02 Oct 2025"
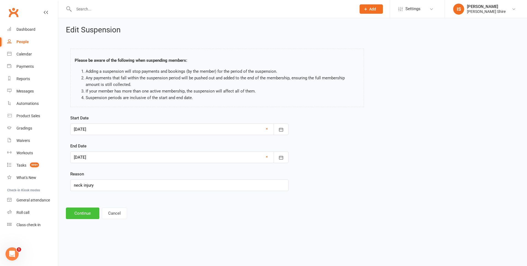
click at [90, 213] on button "Continue" at bounding box center [82, 214] width 33 height 12
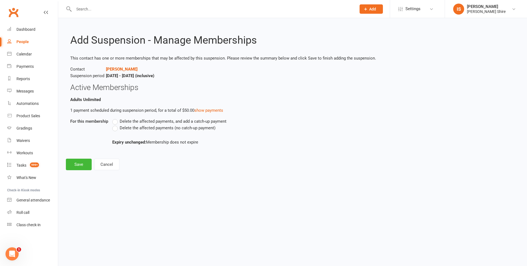
click at [113, 128] on label "Delete the affected payments (no catch-up payment)" at bounding box center [163, 128] width 103 height 7
click at [113, 125] on input "Delete the affected payments (no catch-up payment)" at bounding box center [114, 125] width 4 height 0
click at [88, 166] on button "Save" at bounding box center [79, 165] width 26 height 12
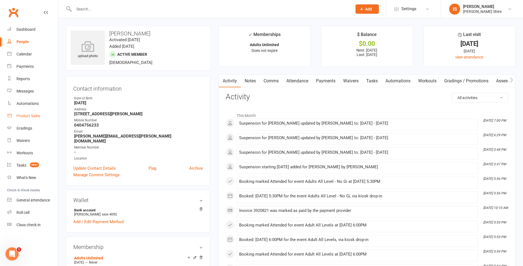
click at [30, 115] on div "Product Sales" at bounding box center [28, 116] width 24 height 4
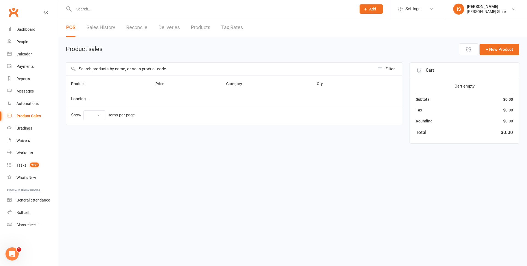
select select "10"
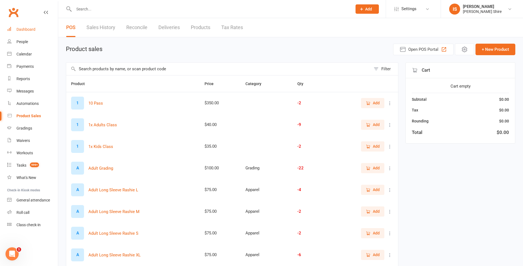
click at [29, 29] on div "Dashboard" at bounding box center [25, 29] width 19 height 4
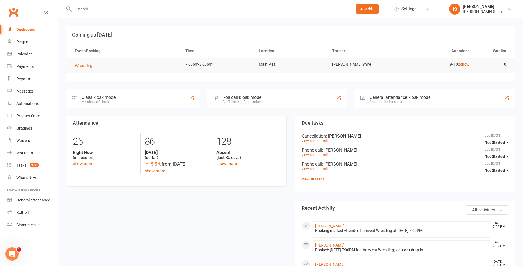
click at [33, 32] on link "Dashboard" at bounding box center [32, 29] width 51 height 12
click at [29, 29] on div "Dashboard" at bounding box center [25, 29] width 19 height 4
click at [29, 67] on div "Payments" at bounding box center [24, 66] width 17 height 4
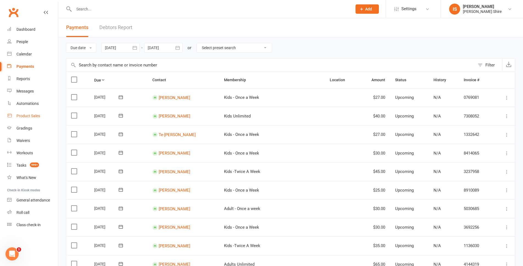
click at [29, 113] on link "Product Sales" at bounding box center [32, 116] width 51 height 12
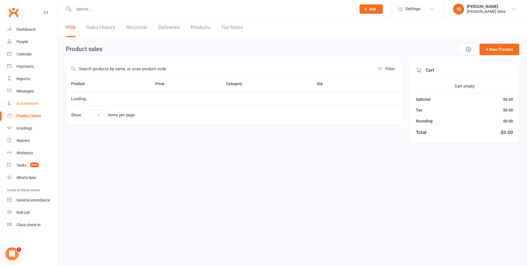
select select "10"
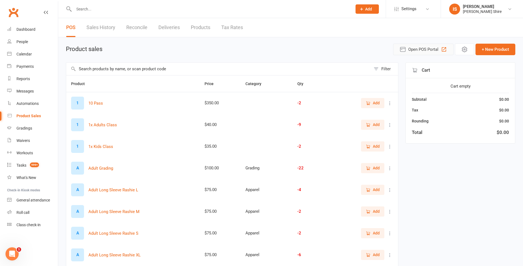
click at [397, 49] on button "Open POS Portal" at bounding box center [423, 50] width 60 height 12
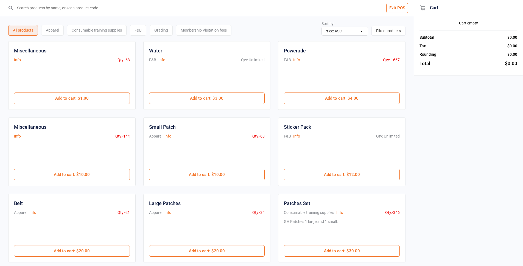
select select "price-asc"
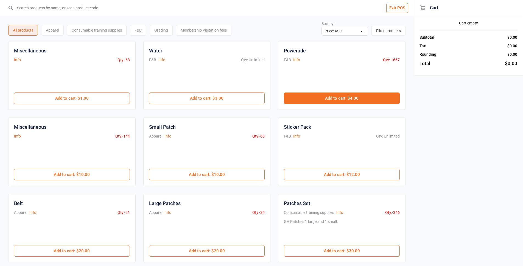
click at [352, 95] on button "Add to cart : $4.00" at bounding box center [342, 99] width 116 height 12
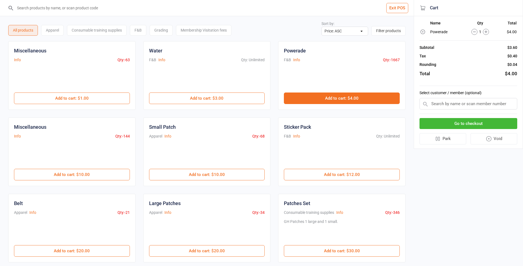
click at [352, 95] on button "Add to cart : $4.00" at bounding box center [342, 99] width 116 height 12
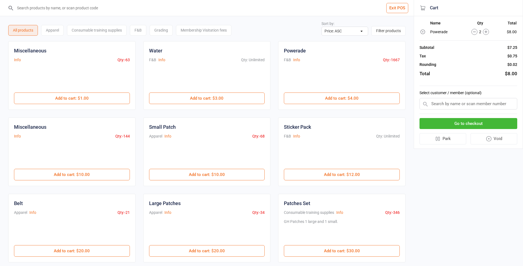
click at [479, 121] on button "Go to checkout" at bounding box center [468, 123] width 98 height 11
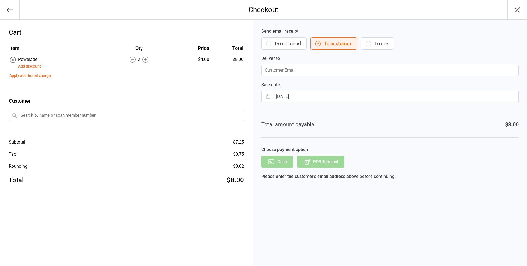
click at [372, 44] on icon "button" at bounding box center [368, 43] width 7 height 7
type input "[EMAIL_ADDRESS][DOMAIN_NAME]"
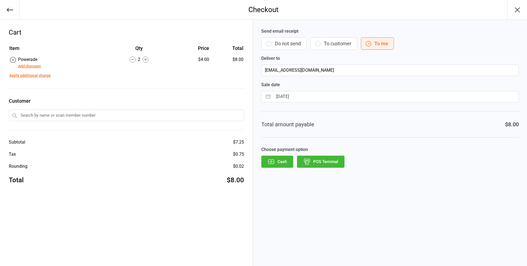
click at [319, 163] on button "POS Terminal" at bounding box center [320, 162] width 47 height 12
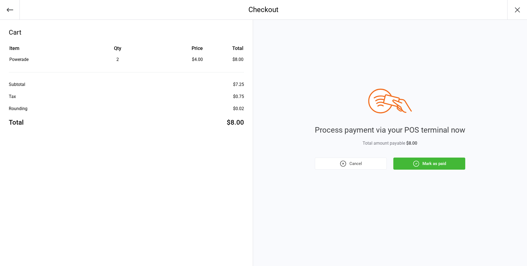
click at [429, 158] on button "Mark as paid" at bounding box center [429, 164] width 72 height 12
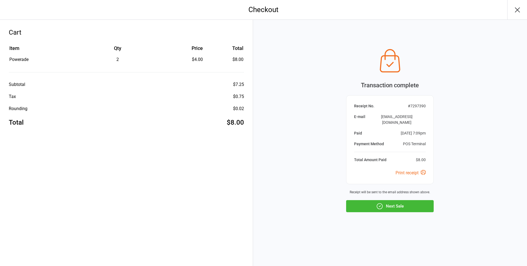
click at [411, 202] on button "Next Sale" at bounding box center [390, 206] width 88 height 12
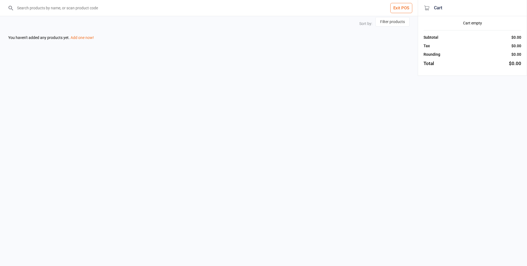
select select "price-asc"
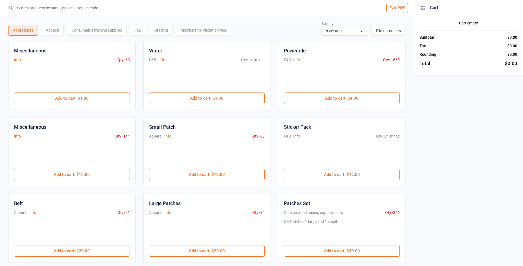
click at [393, 12] on button "Exit POS" at bounding box center [397, 8] width 22 height 10
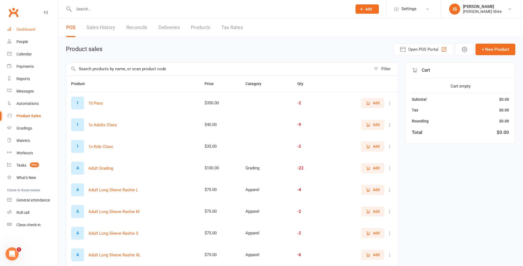
click at [23, 25] on link "Dashboard" at bounding box center [32, 29] width 51 height 12
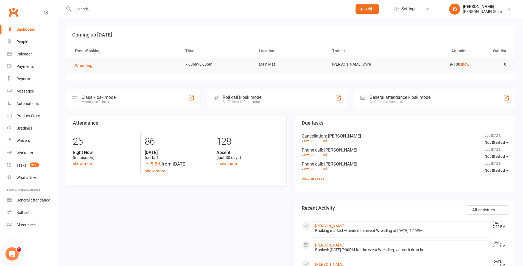
click at [28, 28] on div "Dashboard" at bounding box center [25, 29] width 19 height 4
click at [29, 27] on div "Dashboard" at bounding box center [25, 29] width 19 height 4
click at [19, 29] on div "Dashboard" at bounding box center [25, 29] width 19 height 4
click at [85, 63] on button "Wrestling" at bounding box center [85, 65] width 21 height 7
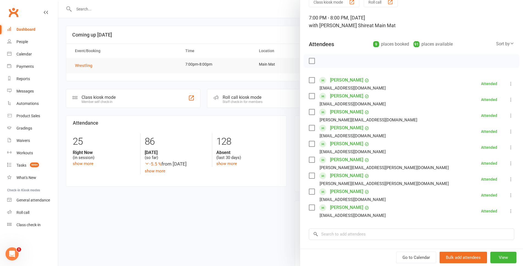
scroll to position [27, 0]
click at [244, 215] on div at bounding box center [290, 133] width 465 height 266
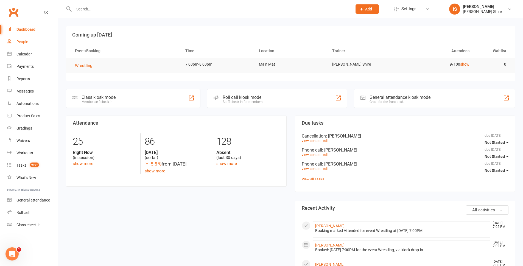
click at [22, 38] on link "People" at bounding box center [32, 42] width 51 height 12
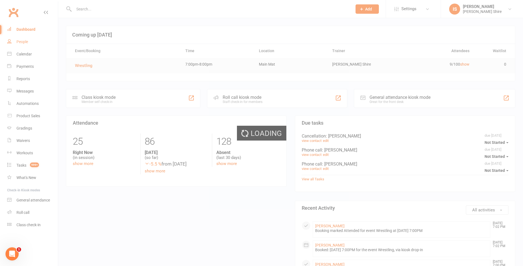
select select "100"
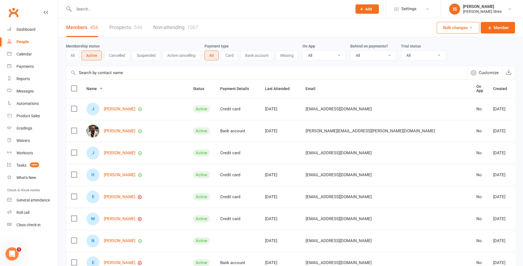
click at [125, 30] on link "Prospects 546" at bounding box center [125, 27] width 33 height 19
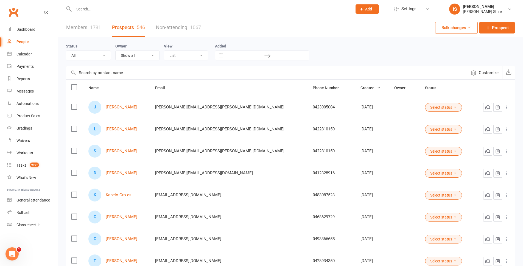
click at [187, 57] on select "List Kanban" at bounding box center [186, 55] width 44 height 9
click at [164, 51] on select "List Kanban" at bounding box center [186, 55] width 44 height 9
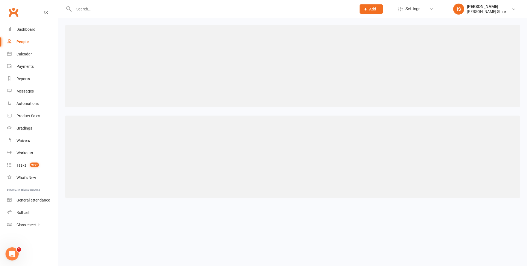
select select "kanban"
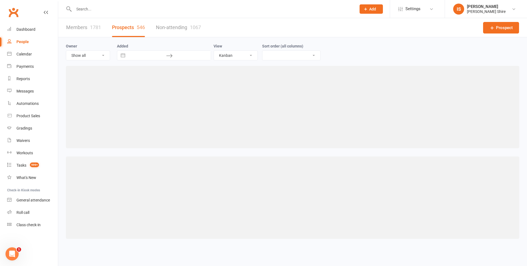
select select "created_at-desc"
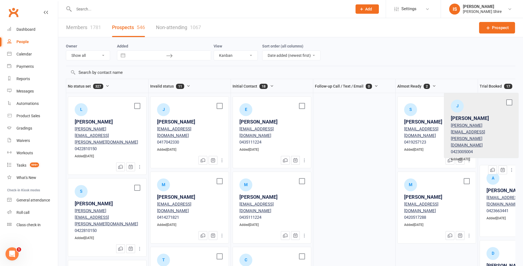
drag, startPoint x: 98, startPoint y: 116, endPoint x: 476, endPoint y: 112, distance: 378.6
click at [476, 112] on div "No status set 327 J Jamie Palmano [EMAIL_ADDRESS][PERSON_NAME][DOMAIN_NAME] 042…" at bounding box center [290, 173] width 449 height 188
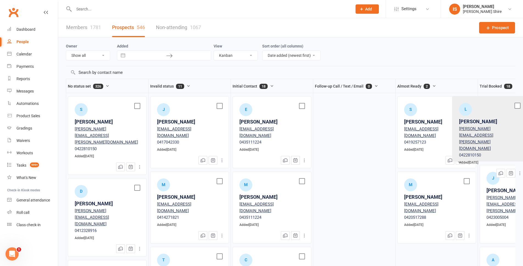
drag, startPoint x: 105, startPoint y: 118, endPoint x: 491, endPoint y: 117, distance: 386.5
click at [491, 117] on div "No status set 326 L [PERSON_NAME] [PERSON_NAME][EMAIL_ADDRESS][PERSON_NAME][DOM…" at bounding box center [290, 173] width 449 height 188
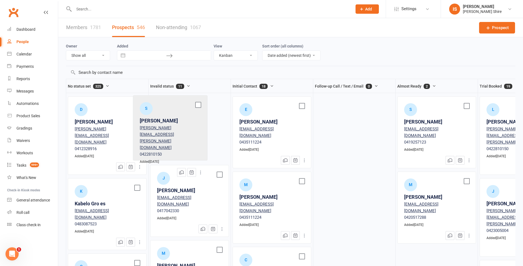
drag, startPoint x: 93, startPoint y: 116, endPoint x: 186, endPoint y: 113, distance: 92.5
click at [186, 113] on div "No status set 325 S [PERSON_NAME] [PERSON_NAME][EMAIL_ADDRESS][PERSON_NAME][DOM…" at bounding box center [290, 173] width 449 height 188
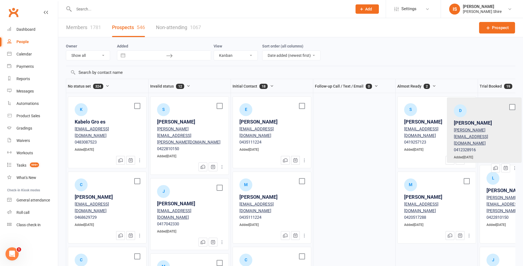
drag, startPoint x: 100, startPoint y: 116, endPoint x: 481, endPoint y: 117, distance: 380.8
click at [481, 117] on div "No status set 324 D [PERSON_NAME] [PERSON_NAME][EMAIL_ADDRESS][DOMAIN_NAME] 041…" at bounding box center [290, 173] width 449 height 188
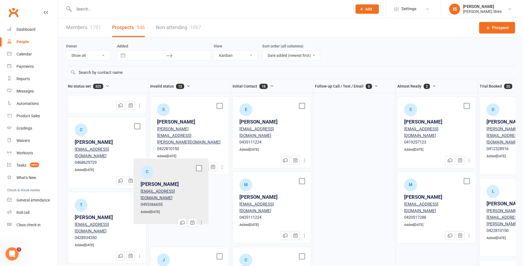
scroll to position [1, 0]
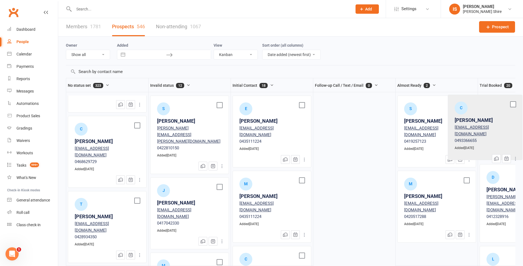
drag, startPoint x: 97, startPoint y: 199, endPoint x: 479, endPoint y: 114, distance: 391.4
click at [479, 114] on div "No status set 323 K Kabelo Gro es [EMAIL_ADDRESS][DOMAIN_NAME] 0483087523 Added…" at bounding box center [290, 172] width 449 height 188
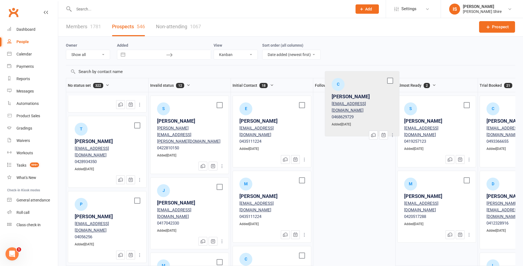
scroll to position [55, 0]
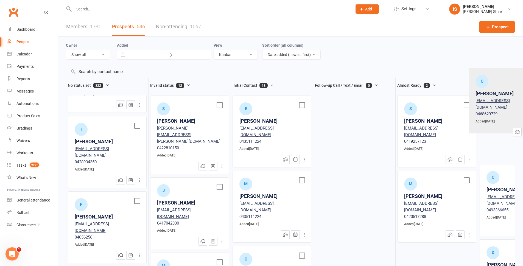
drag, startPoint x: 93, startPoint y: 124, endPoint x: 498, endPoint y: 89, distance: 406.6
click at [498, 89] on div "No status set 322 K Kabelo Gro es [EMAIL_ADDRESS][DOMAIN_NAME] 0483087523 Added…" at bounding box center [290, 172] width 449 height 188
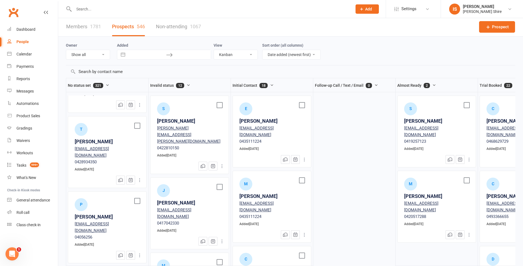
scroll to position [1, 0]
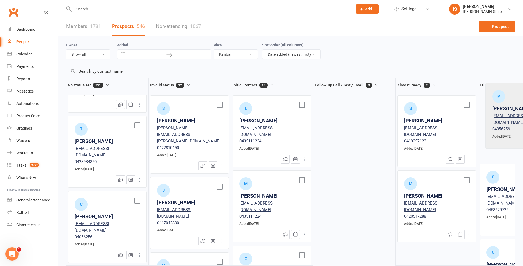
drag, startPoint x: 103, startPoint y: 197, endPoint x: 522, endPoint y: 108, distance: 427.7
click at [522, 108] on div "Owner Show all [PERSON_NAME] Shire [PERSON_NAME] [PERSON_NAME] [PERSON_NAME] [P…" at bounding box center [290, 147] width 465 height 222
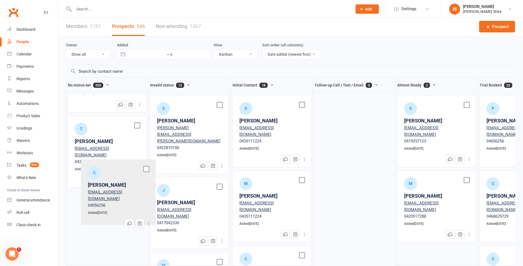
scroll to position [3, 0]
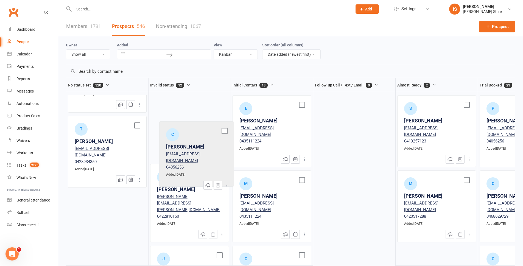
drag, startPoint x: 91, startPoint y: 195, endPoint x: 188, endPoint y: 128, distance: 118.0
click at [188, 128] on div "No status set 320 K Kabelo Gro es [EMAIL_ADDRESS][DOMAIN_NAME] 0483087523 Added…" at bounding box center [290, 172] width 449 height 188
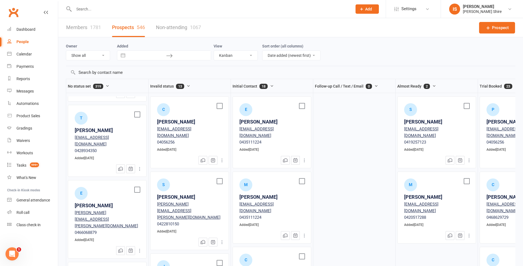
scroll to position [82, 0]
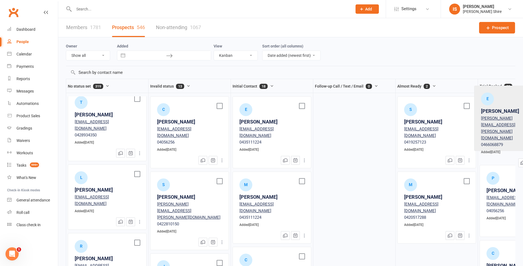
drag, startPoint x: 104, startPoint y: 171, endPoint x: 513, endPoint y: 104, distance: 415.0
click at [513, 104] on div "No status set 319 K Kabelo Gro es [EMAIL_ADDRESS][DOMAIN_NAME] 0483087523 Added…" at bounding box center [290, 173] width 449 height 188
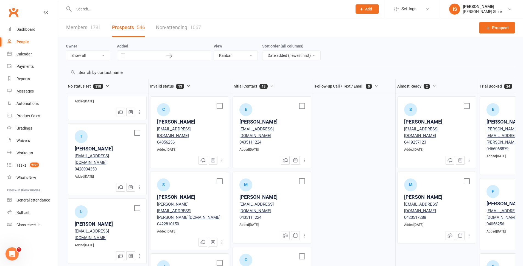
scroll to position [0, 0]
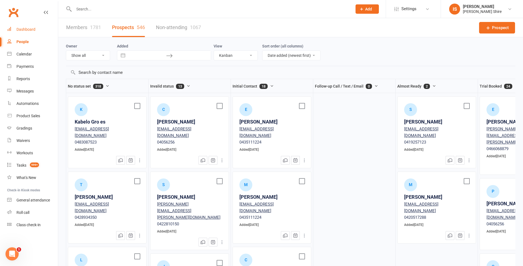
click at [35, 31] on link "Dashboard" at bounding box center [32, 29] width 51 height 12
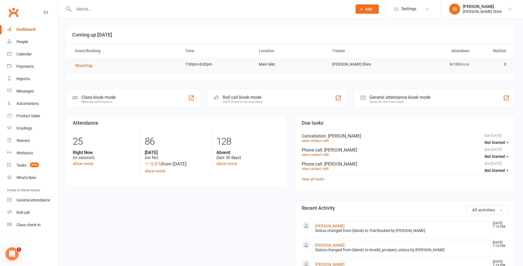
click at [27, 31] on div "Dashboard" at bounding box center [25, 29] width 19 height 4
click at [15, 29] on link "Dashboard" at bounding box center [32, 29] width 51 height 12
click at [30, 29] on div "Dashboard" at bounding box center [25, 29] width 19 height 4
click at [29, 31] on div "Dashboard" at bounding box center [25, 29] width 19 height 4
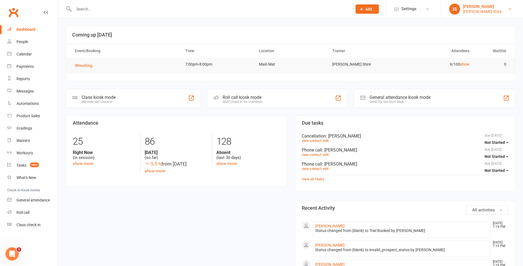
click at [505, 9] on link "IS [PERSON_NAME] [PERSON_NAME] Shire" at bounding box center [482, 9] width 66 height 11
click at [469, 75] on link "Sign out" at bounding box center [482, 76] width 82 height 13
